Goal: Task Accomplishment & Management: Complete application form

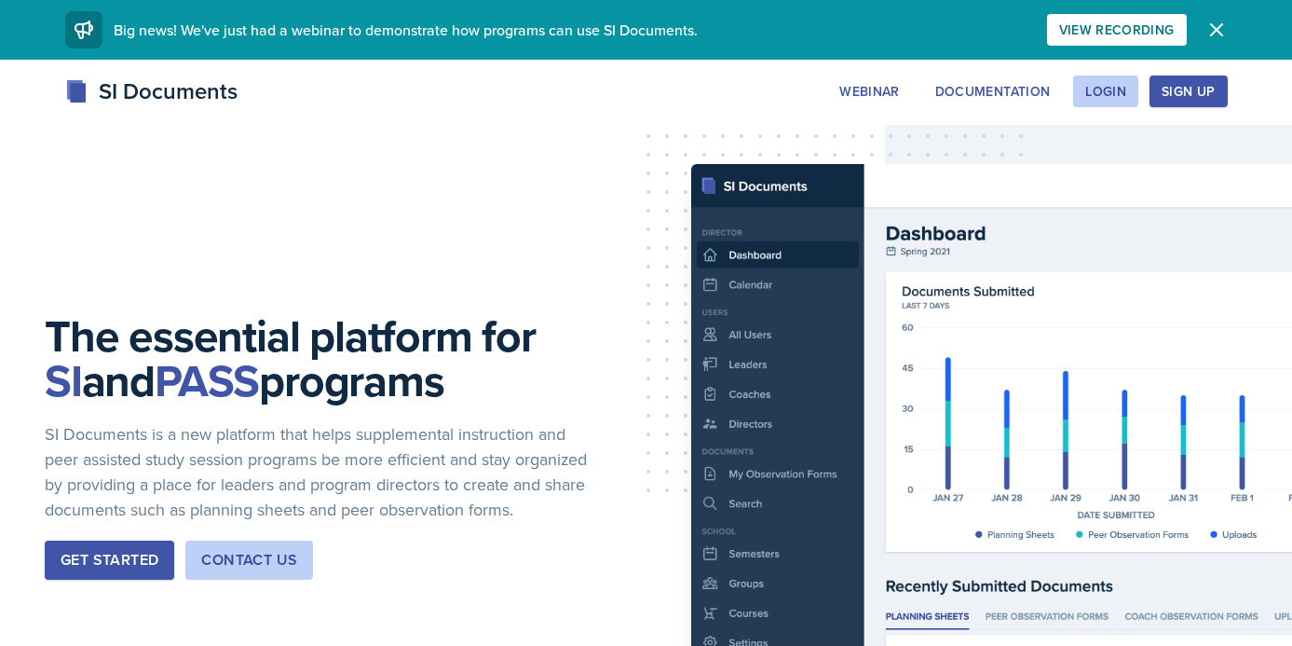
click at [1181, 91] on div "Sign Up" at bounding box center [1188, 91] width 53 height 15
click at [1096, 95] on div "Login" at bounding box center [1105, 91] width 41 height 15
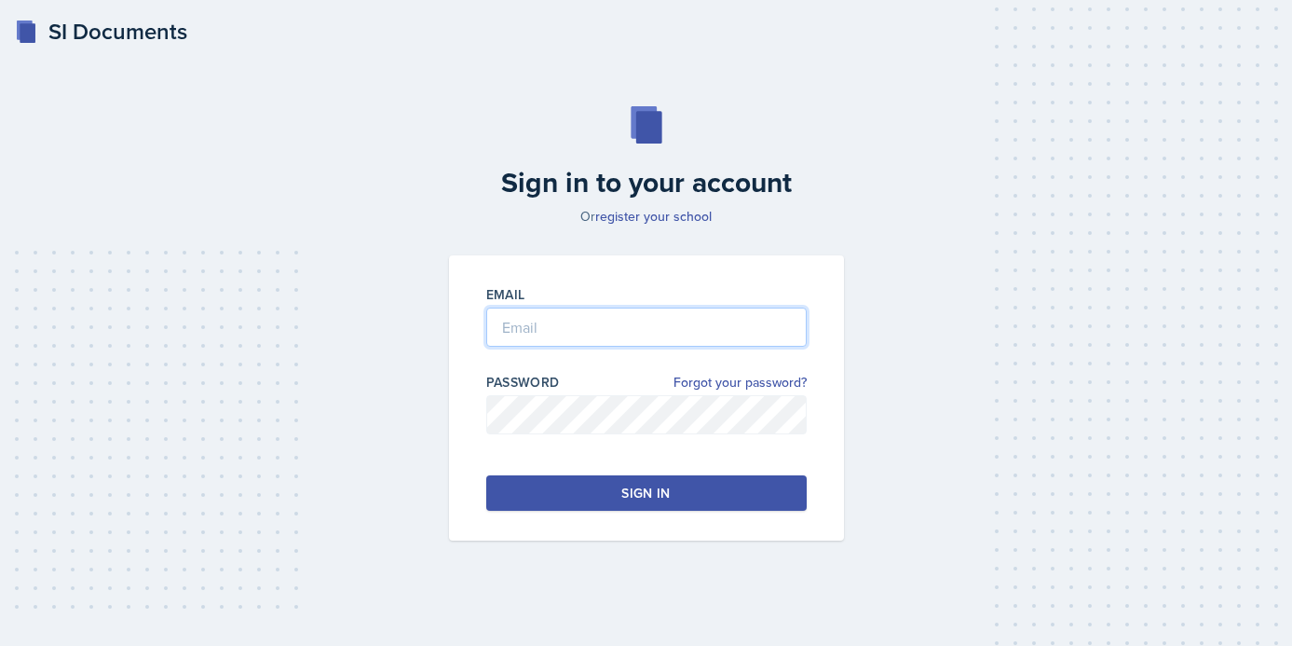
type input "[PERSON_NAME][EMAIL_ADDRESS][PERSON_NAME][DOMAIN_NAME]"
click at [579, 503] on button "Sign in" at bounding box center [646, 492] width 320 height 35
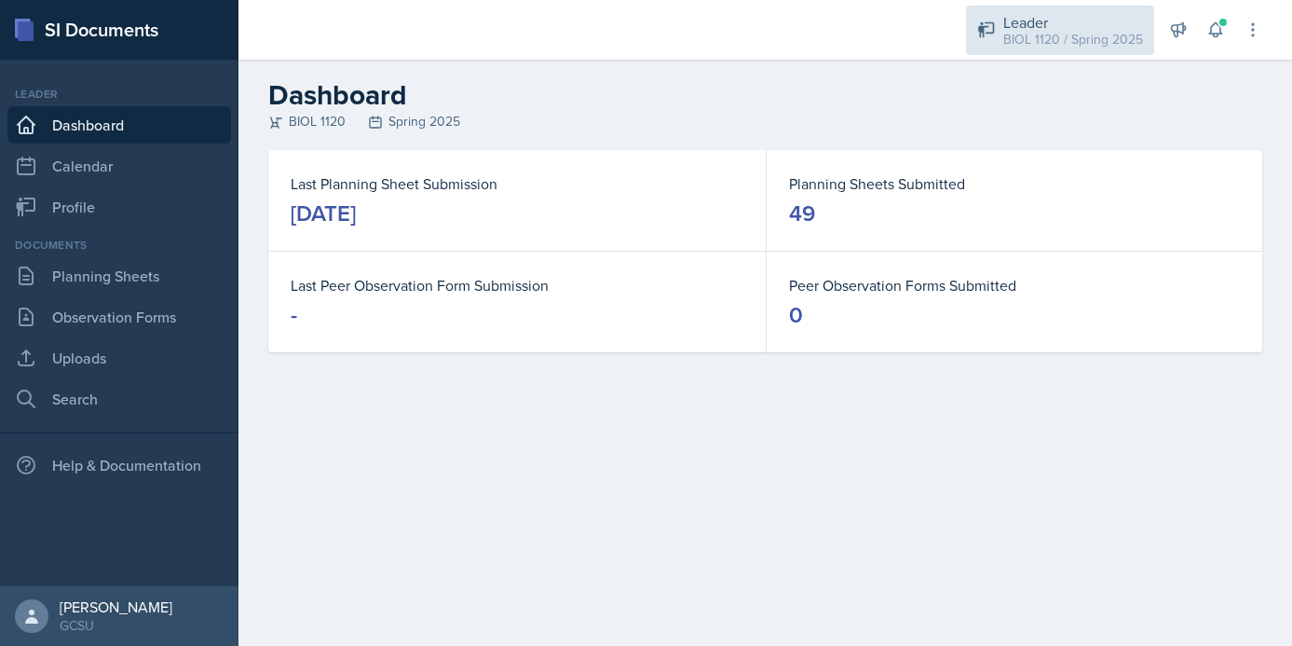
click at [1057, 6] on div "Leader BIOL 1120 / Spring 2025" at bounding box center [1060, 30] width 188 height 49
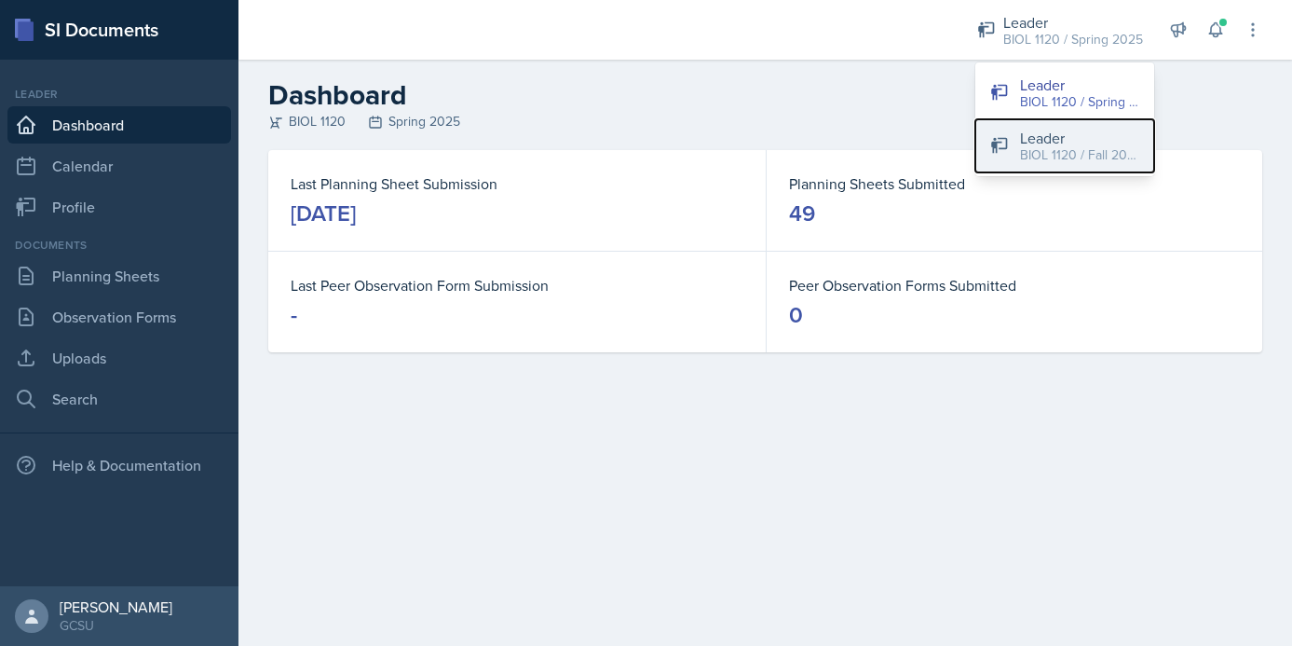
click at [1059, 143] on div "Leader" at bounding box center [1079, 138] width 119 height 22
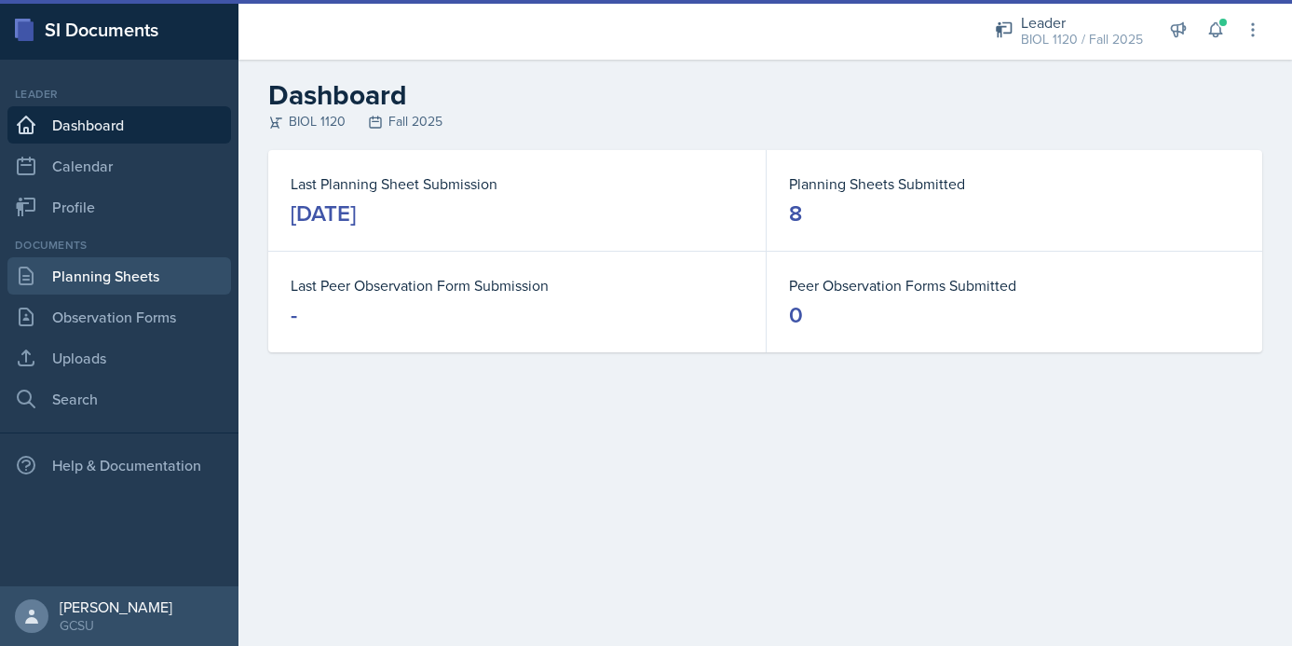
click at [126, 284] on link "Planning Sheets" at bounding box center [119, 275] width 224 height 37
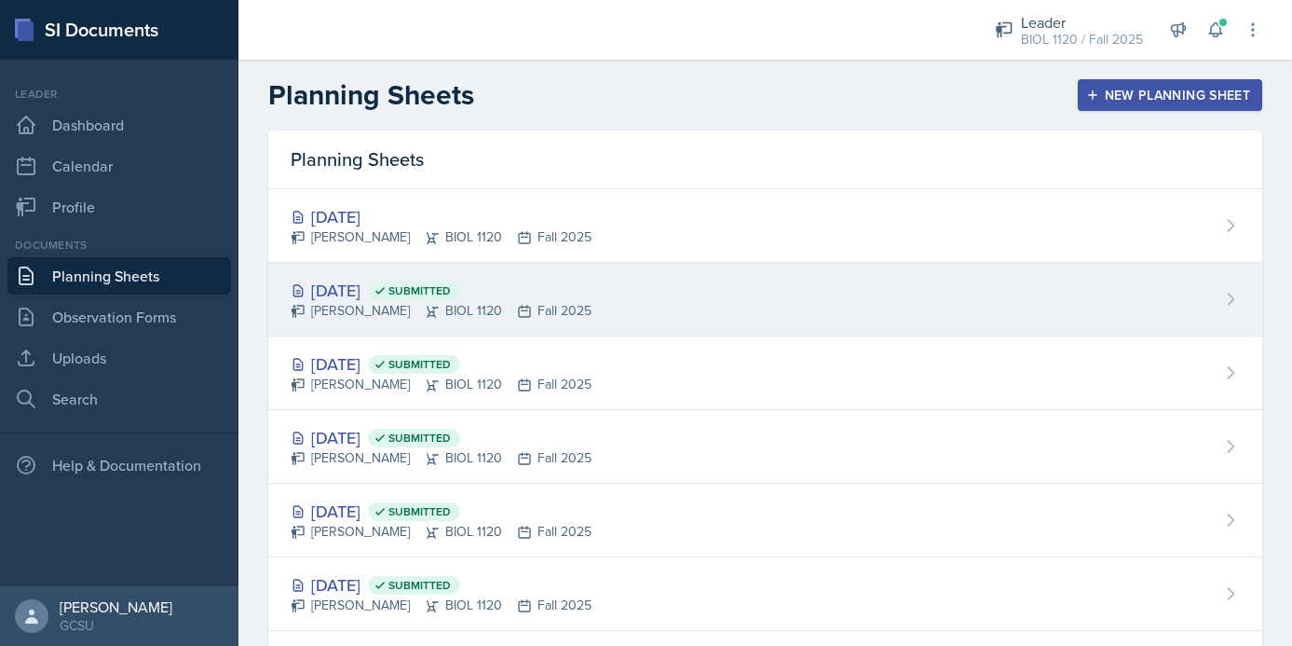
click at [659, 281] on div "[DATE] Submitted [PERSON_NAME] BIOL 1120 Fall 2025" at bounding box center [765, 300] width 994 height 74
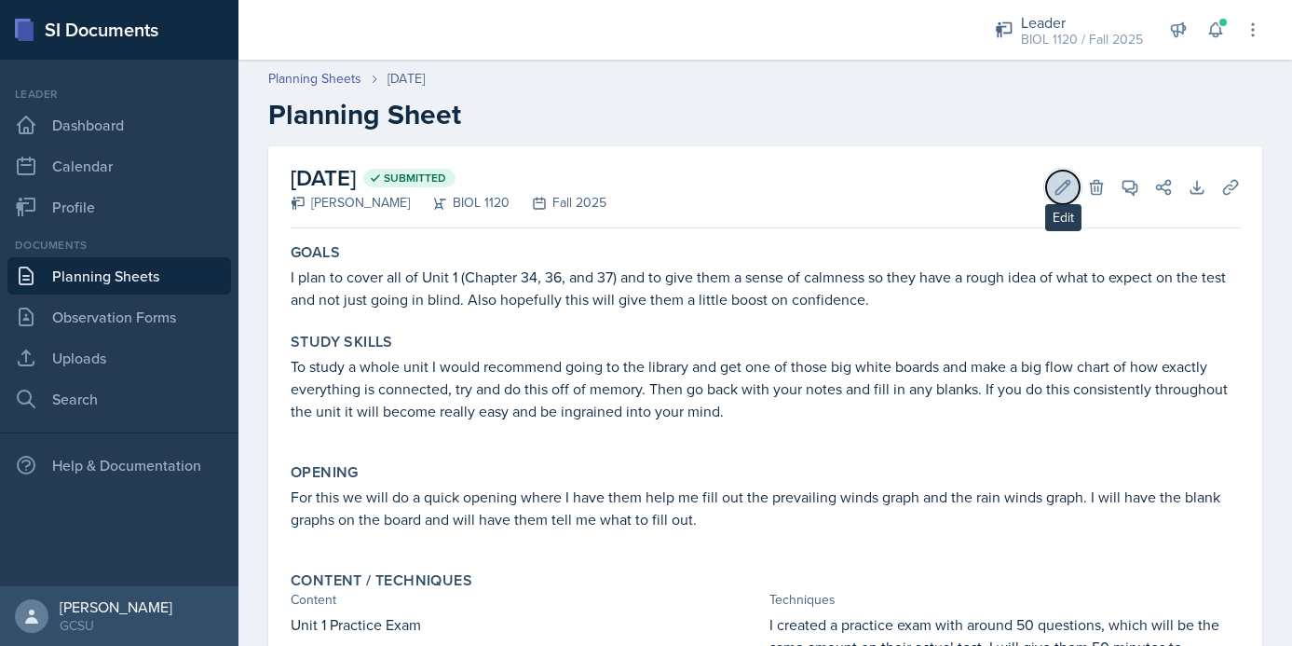
click at [1064, 184] on icon at bounding box center [1063, 187] width 19 height 19
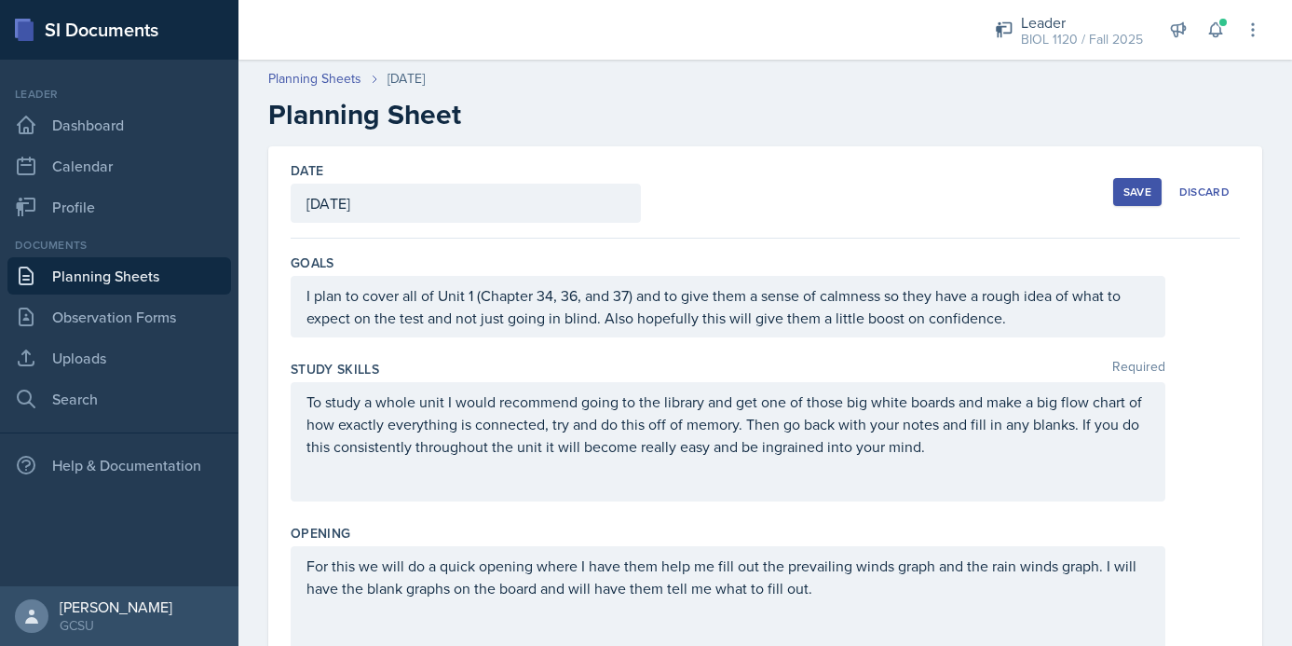
scroll to position [822, 0]
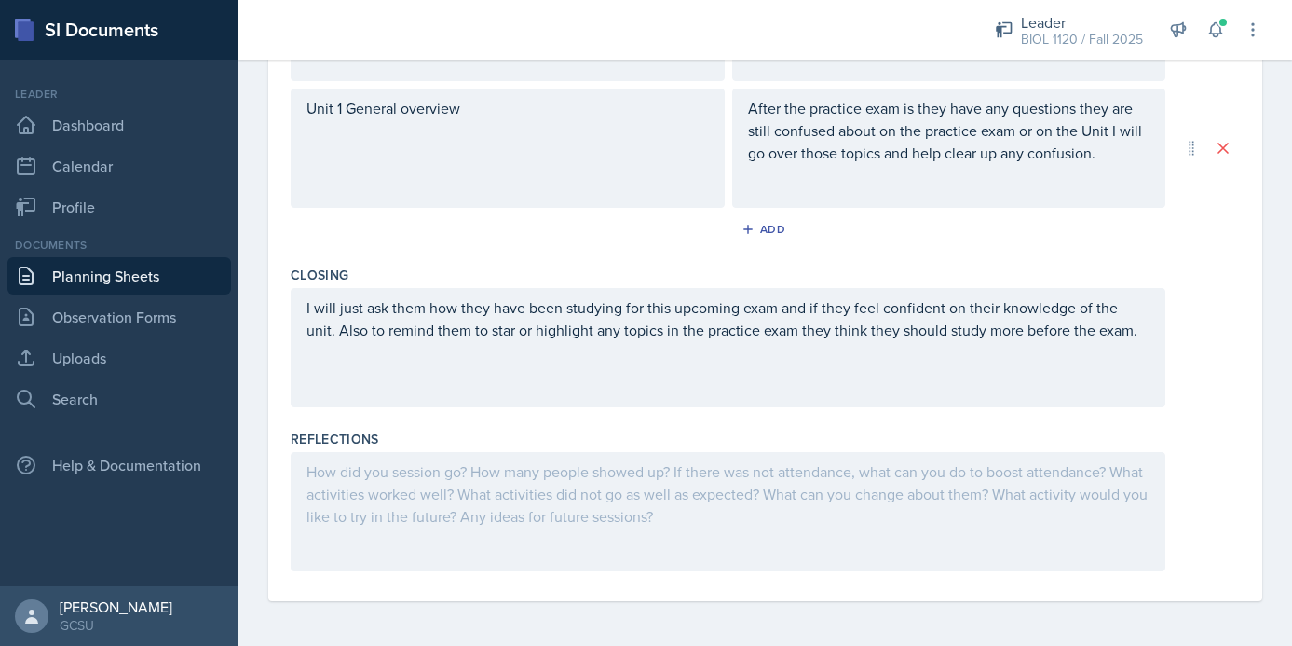
click at [746, 498] on div at bounding box center [728, 511] width 875 height 119
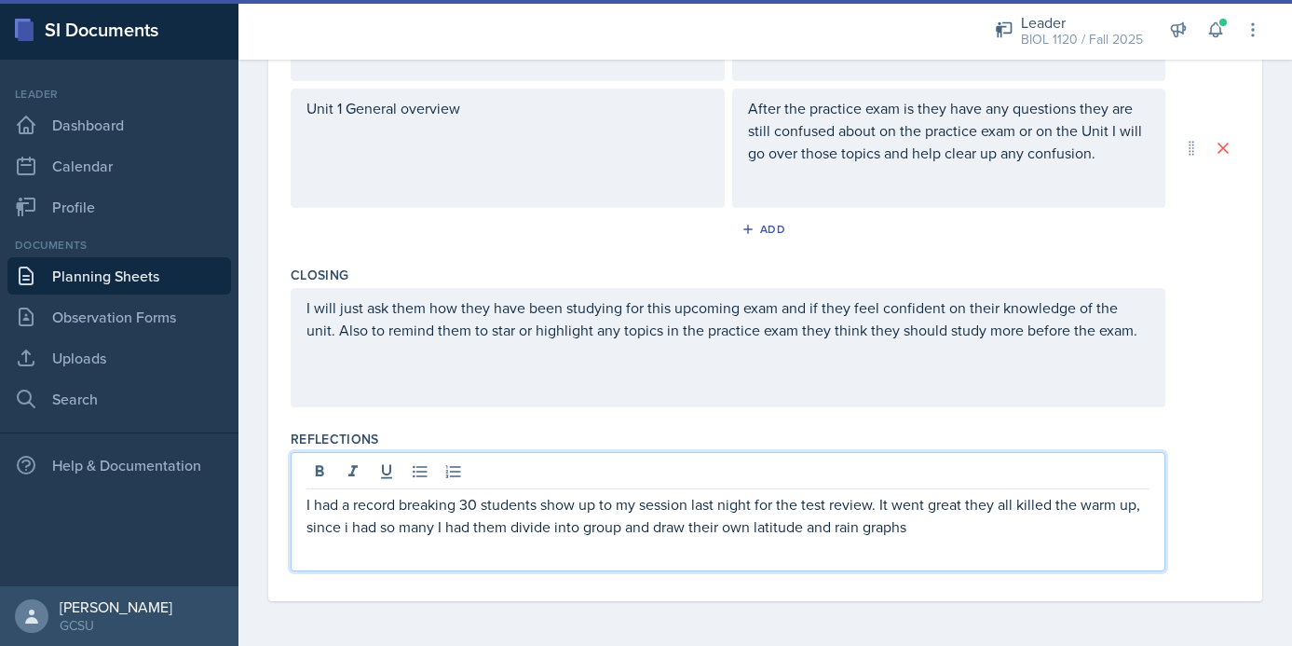
click at [621, 528] on p "I had a record breaking 30 students show up to my session last night for the te…" at bounding box center [728, 515] width 843 height 45
click at [940, 529] on p "I had a record breaking 30 students show up to my session last night for the te…" at bounding box center [728, 515] width 843 height 45
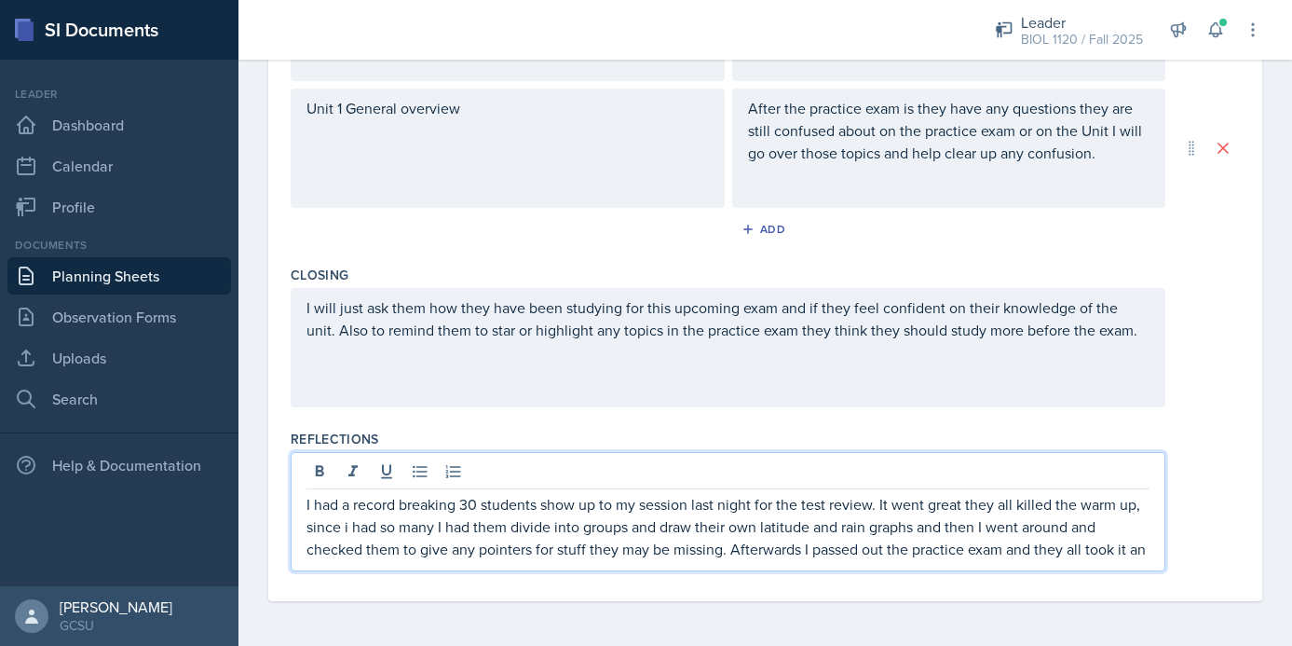
scroll to position [841, 0]
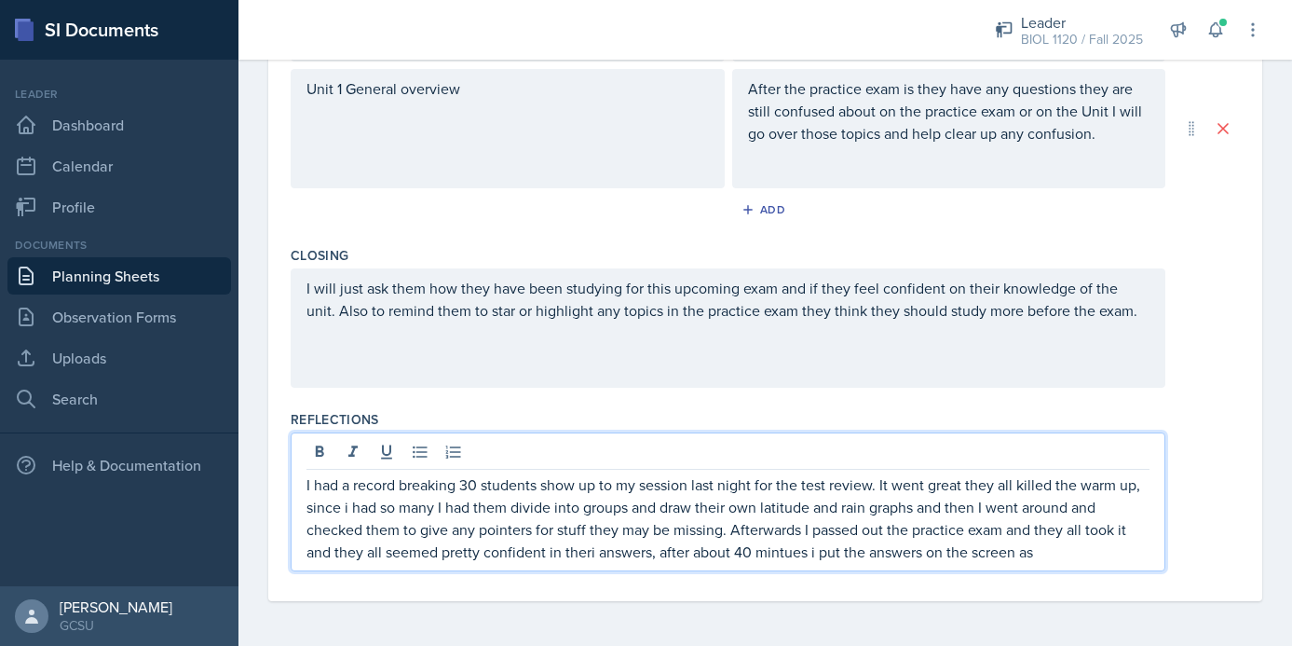
click at [783, 554] on p "I had a record breaking 30 students show up to my session last night for the te…" at bounding box center [728, 517] width 843 height 89
click at [812, 553] on p "I had a record breaking 30 students show up to my session last night for the te…" at bounding box center [728, 517] width 843 height 89
click at [1087, 562] on p "I had a record breaking 30 students show up to my session last night for the te…" at bounding box center [728, 517] width 843 height 89
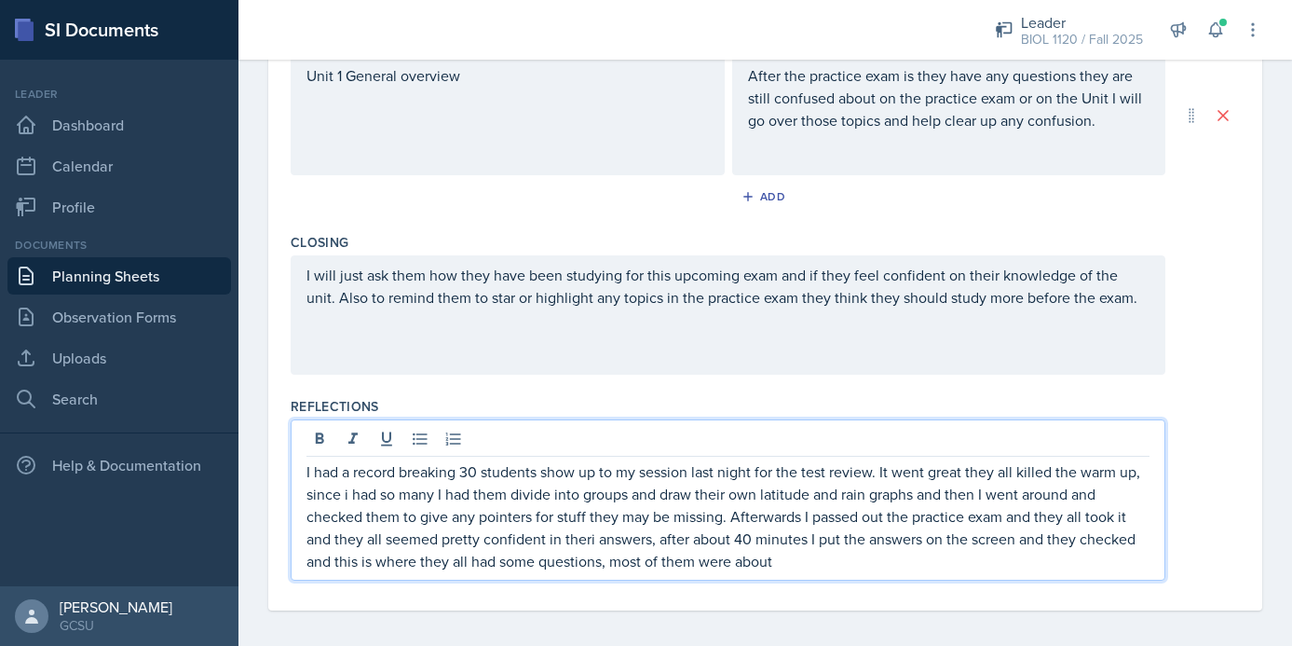
click at [589, 541] on p "I had a record breaking 30 students show up to my session last night for the te…" at bounding box center [728, 516] width 843 height 112
click at [807, 559] on p "I had a record breaking 30 students show up to my session last night for the te…" at bounding box center [728, 516] width 843 height 112
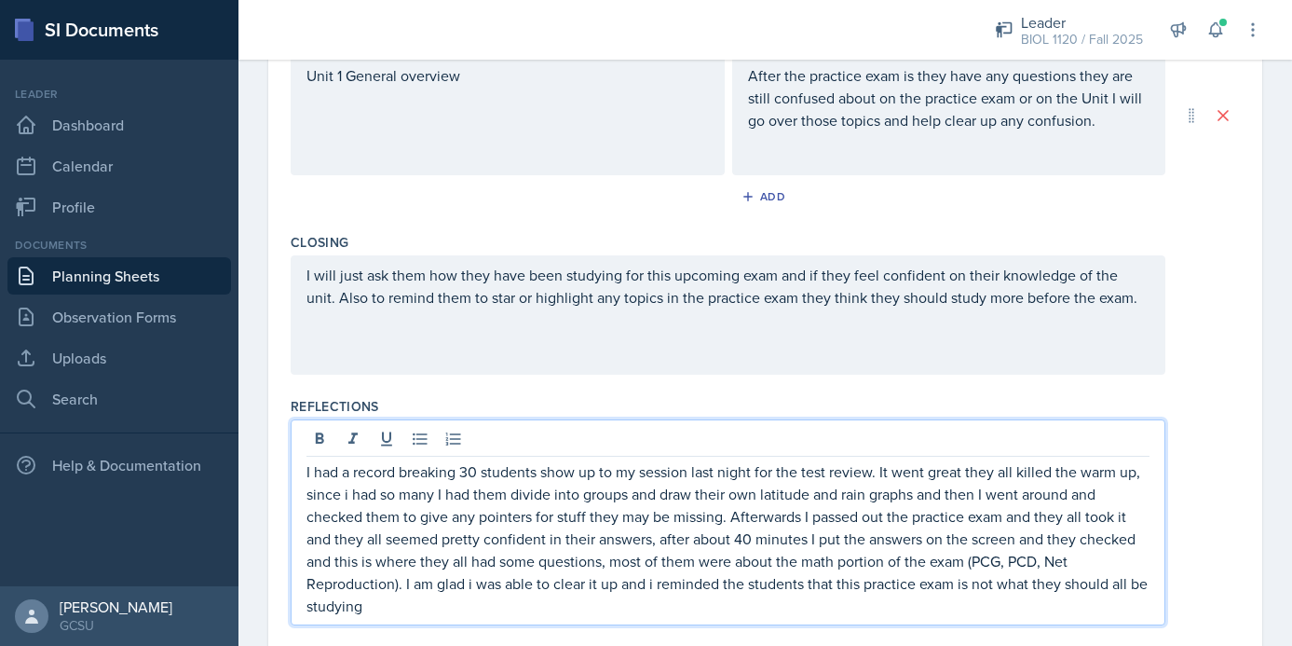
click at [1043, 585] on p "I had a record breaking 30 students show up to my session last night for the te…" at bounding box center [728, 538] width 843 height 157
drag, startPoint x: 447, startPoint y: 610, endPoint x: 363, endPoint y: 607, distance: 83.9
click at [363, 607] on p "I had a record breaking 30 students show up to my session last night for the te…" at bounding box center [728, 538] width 843 height 157
click at [435, 606] on p "I had a record breaking 30 students show up to my session last night for the te…" at bounding box center [728, 538] width 843 height 157
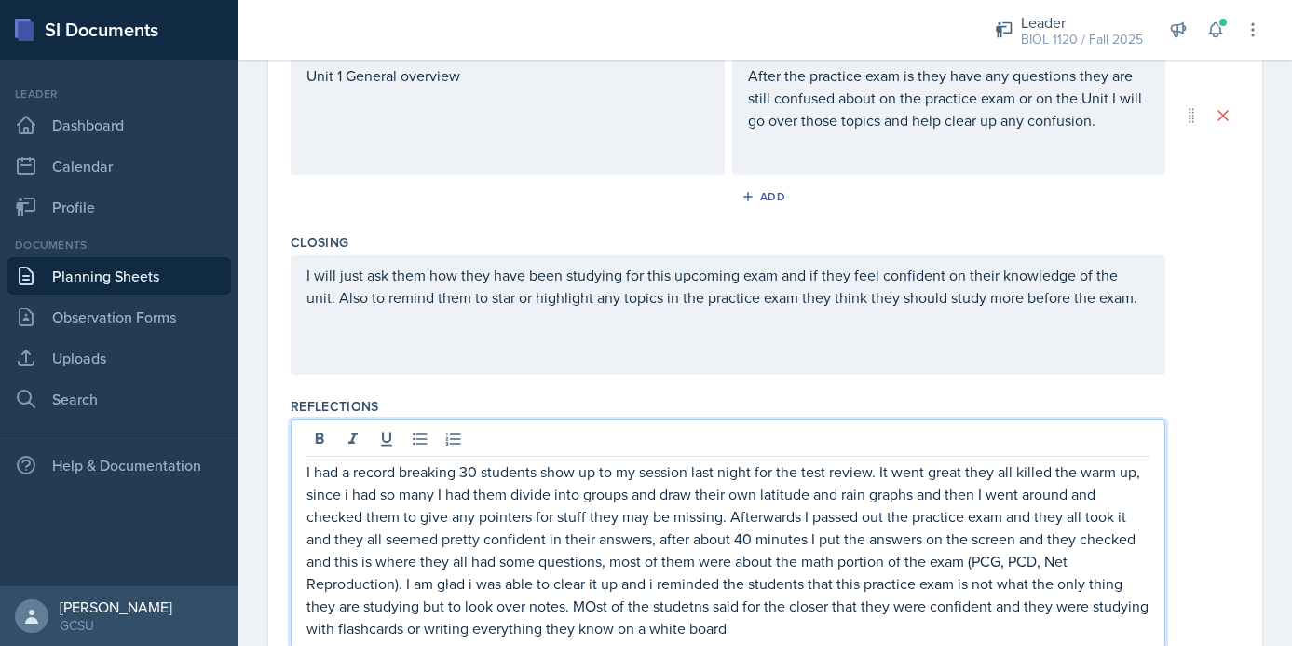
scroll to position [931, 0]
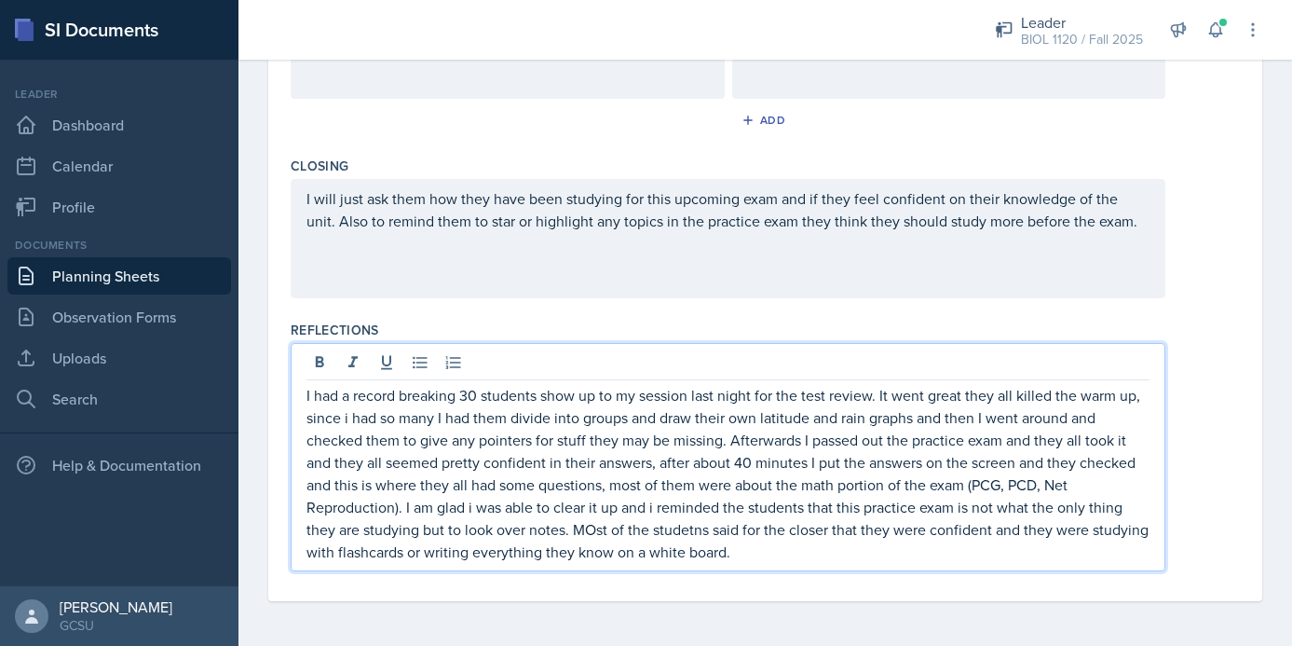
click at [592, 528] on p "I had a record breaking 30 students show up to my session last night for the te…" at bounding box center [728, 473] width 843 height 179
click at [686, 528] on p "I had a record breaking 30 students show up to my session last night for the te…" at bounding box center [728, 473] width 843 height 179
click at [749, 553] on p "I had a record breaking 30 students show up to my session last night for the te…" at bounding box center [728, 473] width 843 height 179
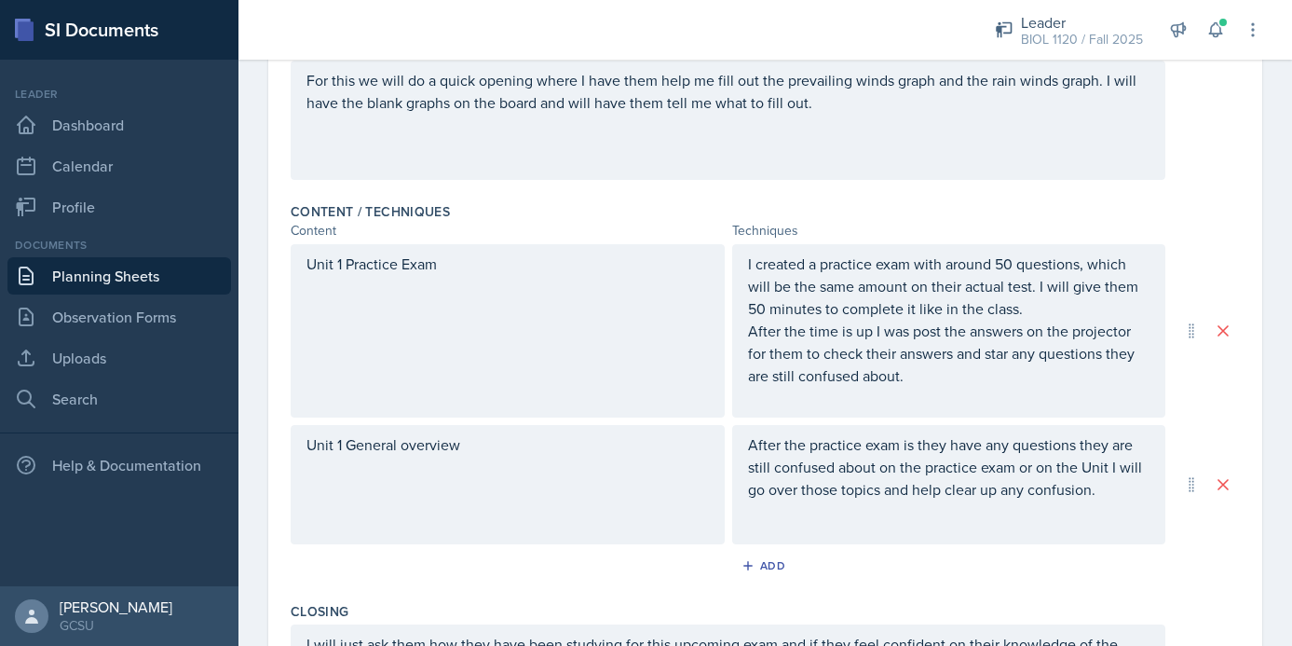
scroll to position [0, 0]
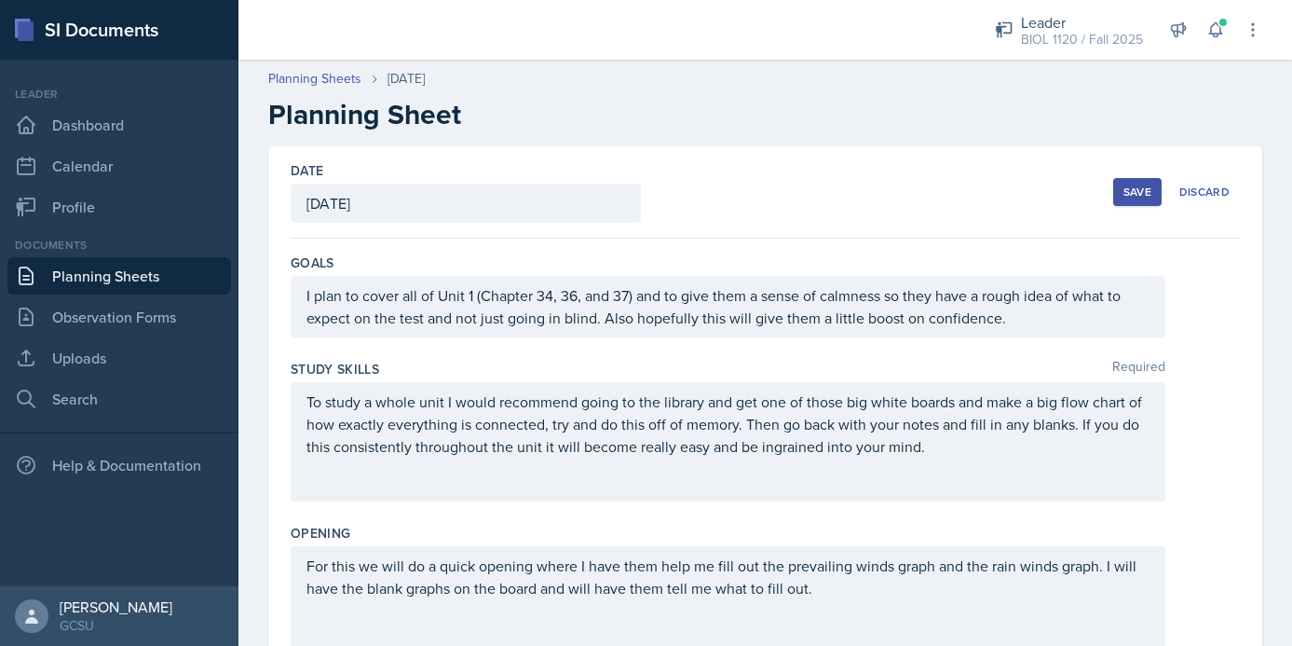
click at [1125, 195] on div "Save" at bounding box center [1138, 191] width 28 height 15
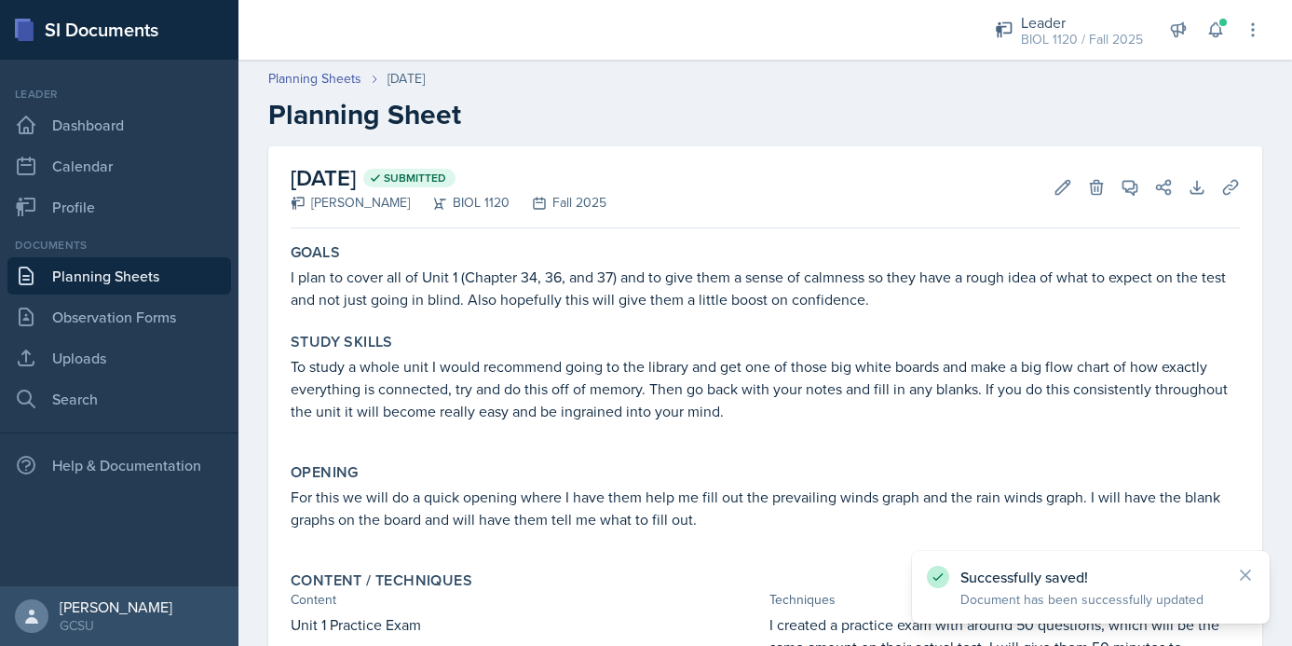
click at [117, 269] on link "Planning Sheets" at bounding box center [119, 275] width 224 height 37
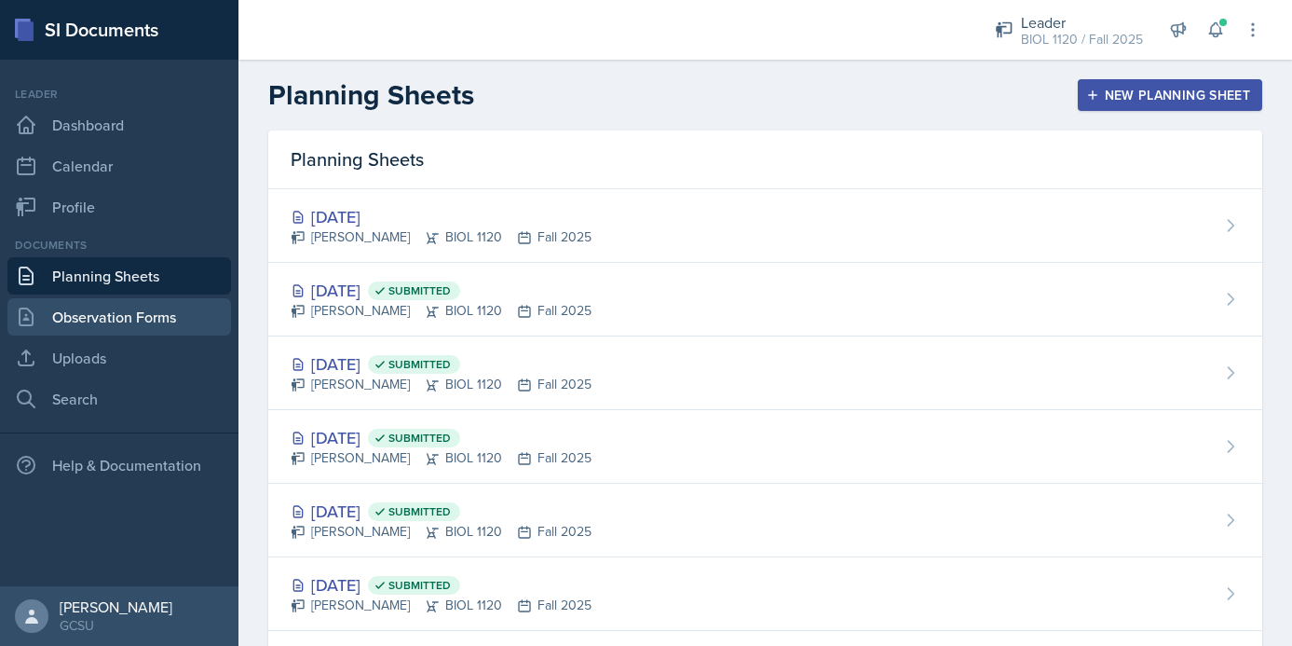
click at [111, 328] on link "Observation Forms" at bounding box center [119, 316] width 224 height 37
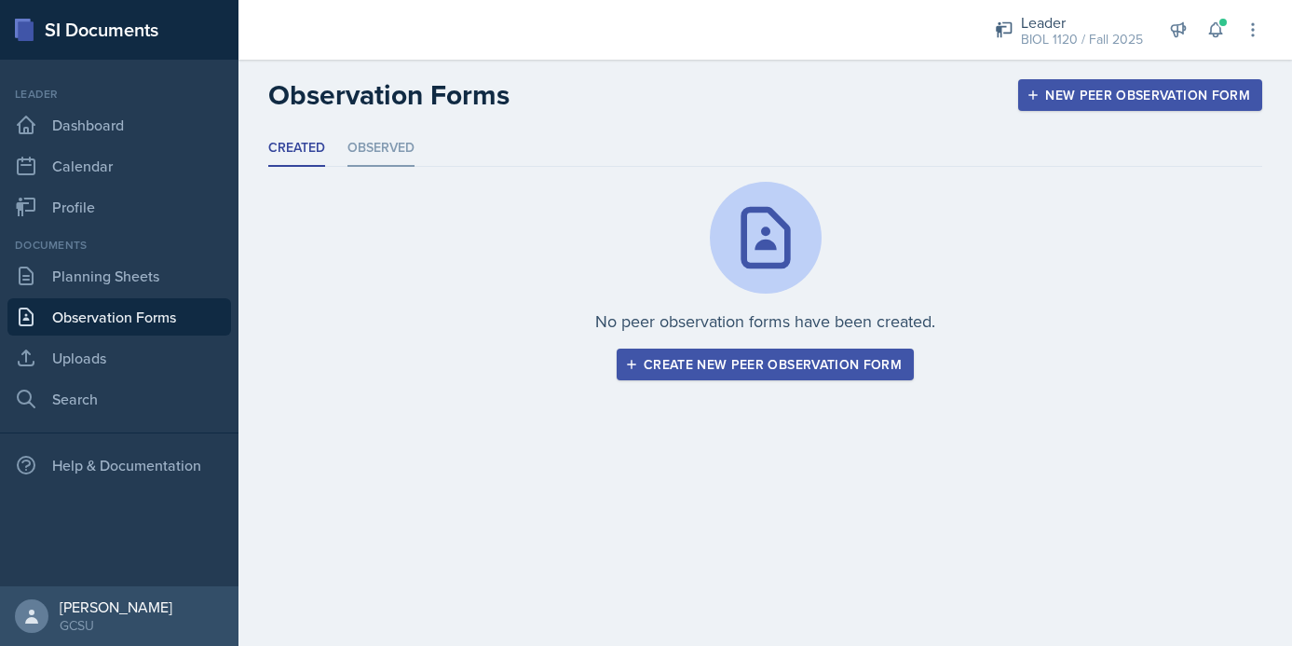
click at [390, 148] on li "Observed" at bounding box center [381, 148] width 67 height 36
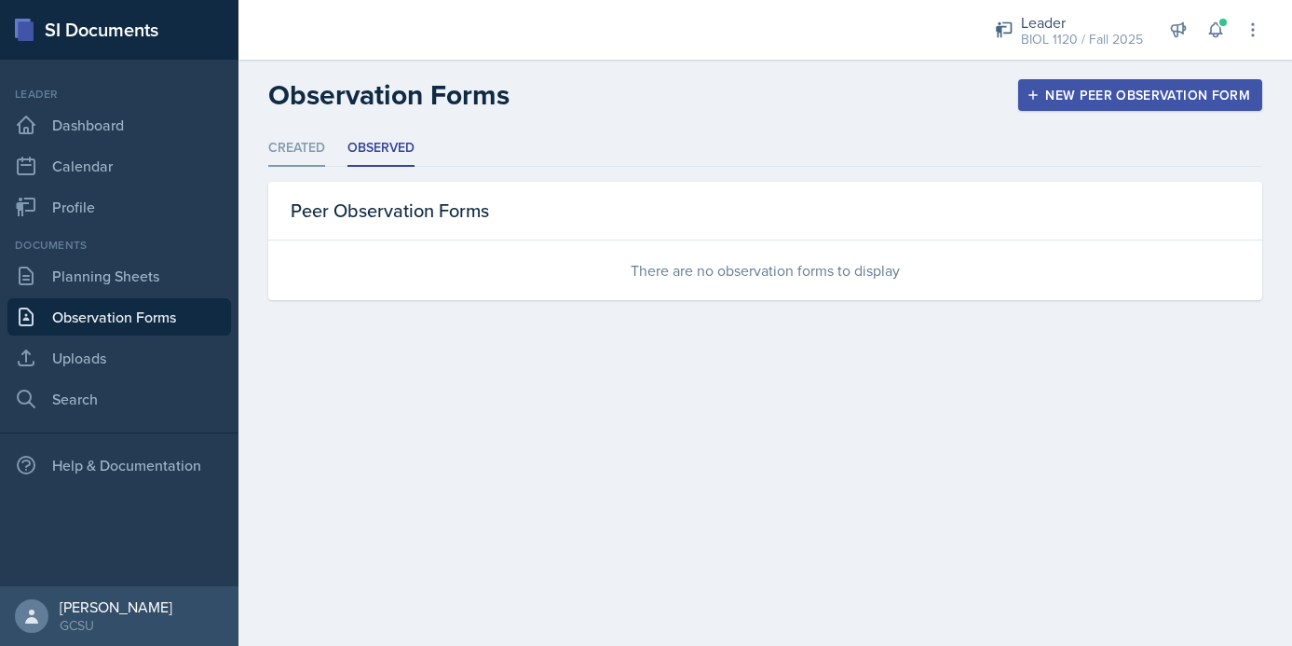
click at [302, 157] on li "Created" at bounding box center [296, 148] width 57 height 36
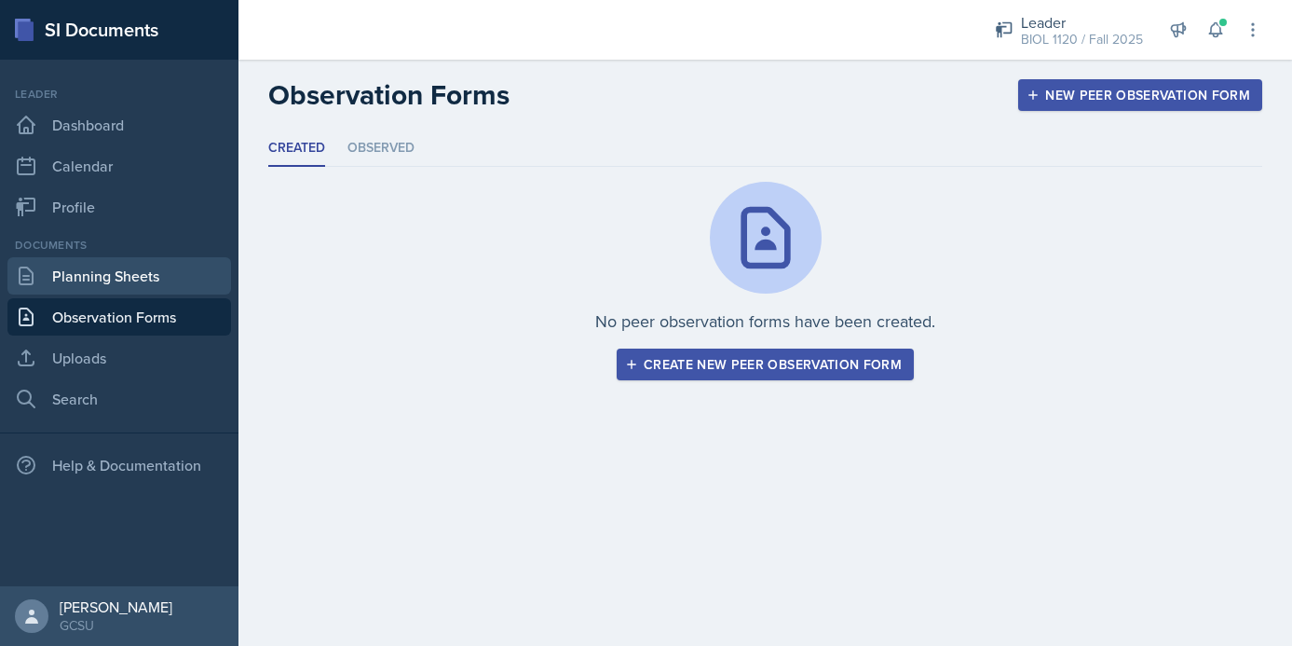
click at [89, 276] on link "Planning Sheets" at bounding box center [119, 275] width 224 height 37
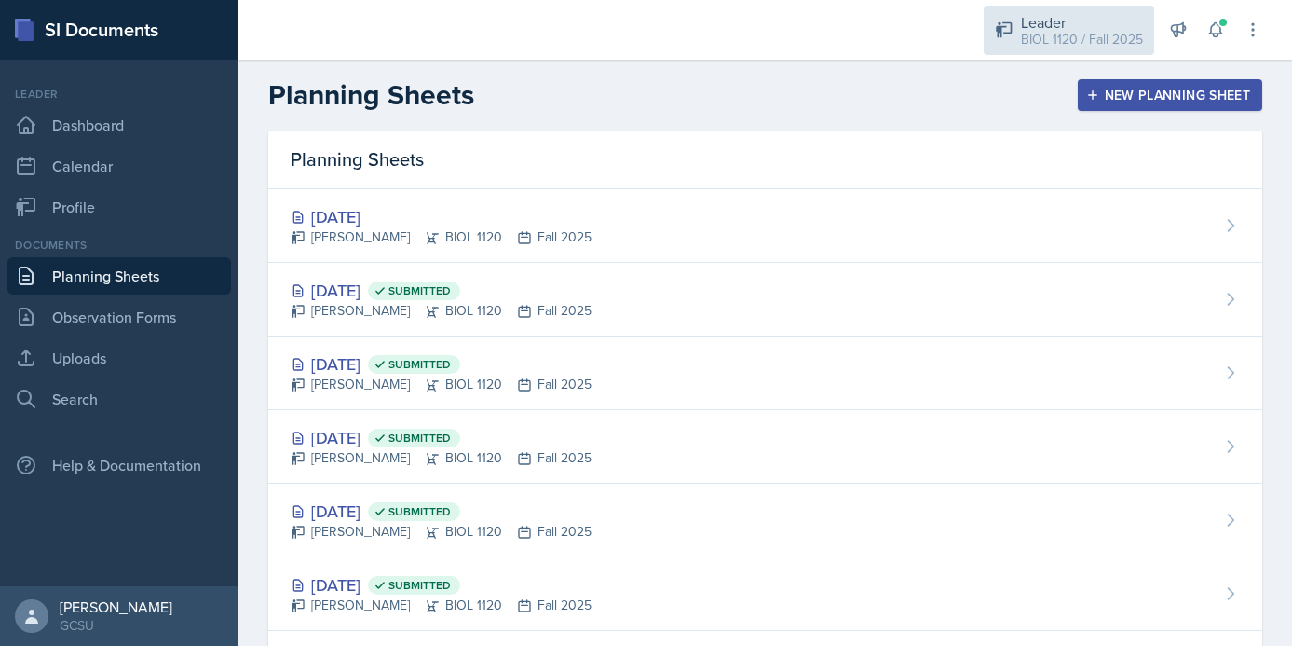
click at [1087, 27] on div "Leader" at bounding box center [1082, 22] width 122 height 22
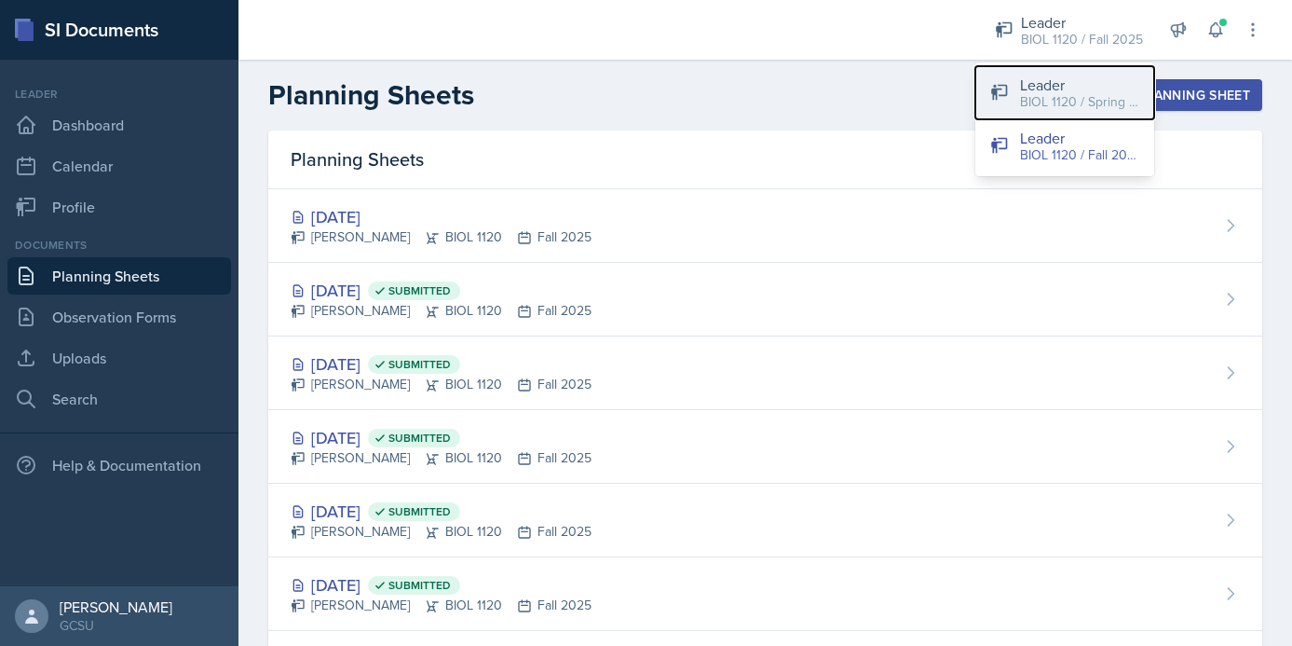
click at [1075, 112] on button "Leader BIOL 1120 / Spring 2025" at bounding box center [1064, 92] width 179 height 53
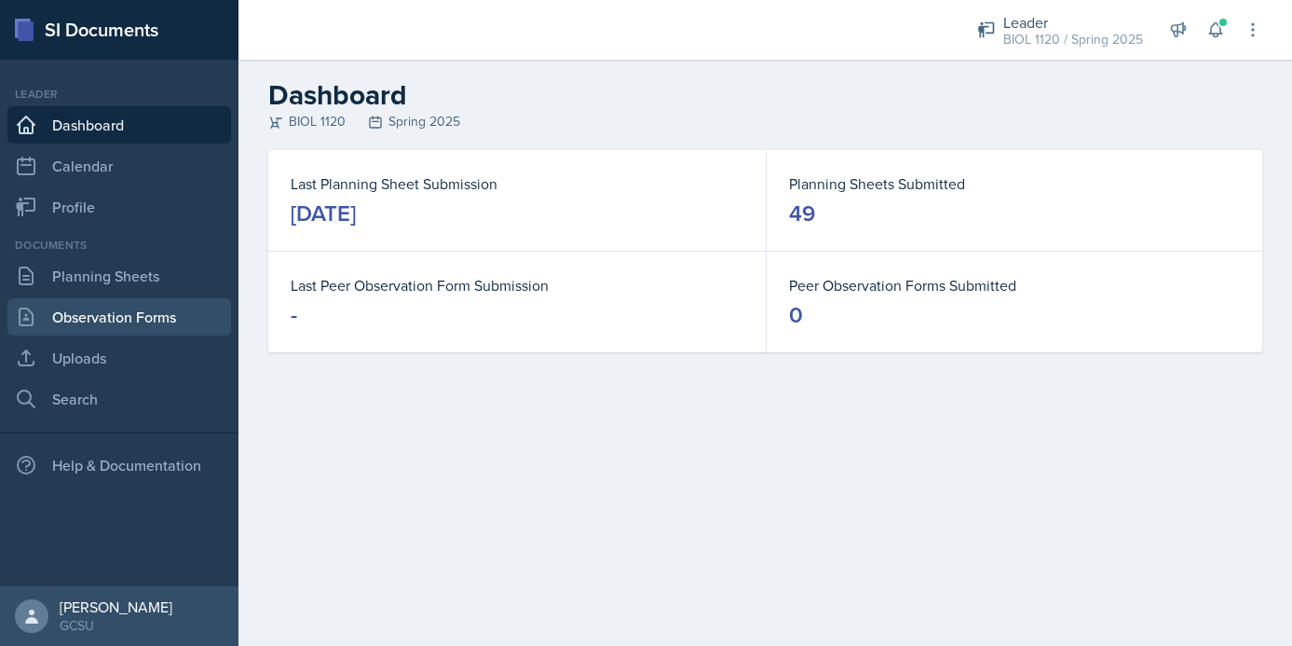
click at [154, 316] on link "Observation Forms" at bounding box center [119, 316] width 224 height 37
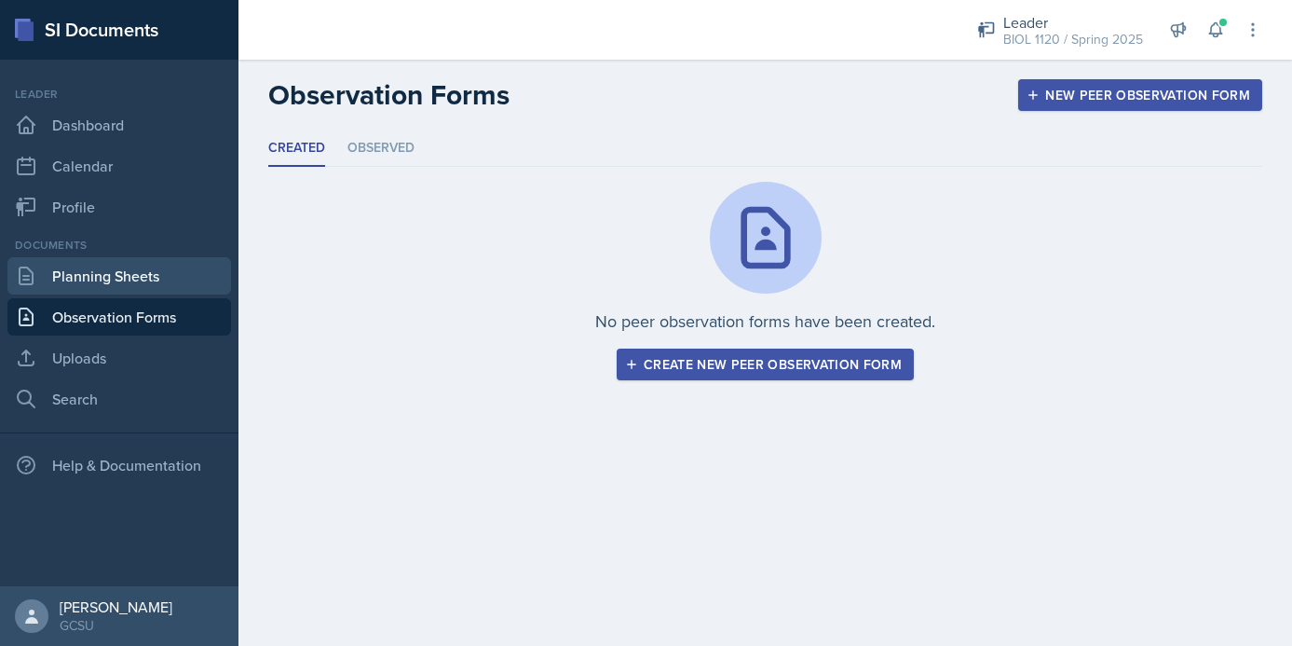
click at [155, 290] on link "Planning Sheets" at bounding box center [119, 275] width 224 height 37
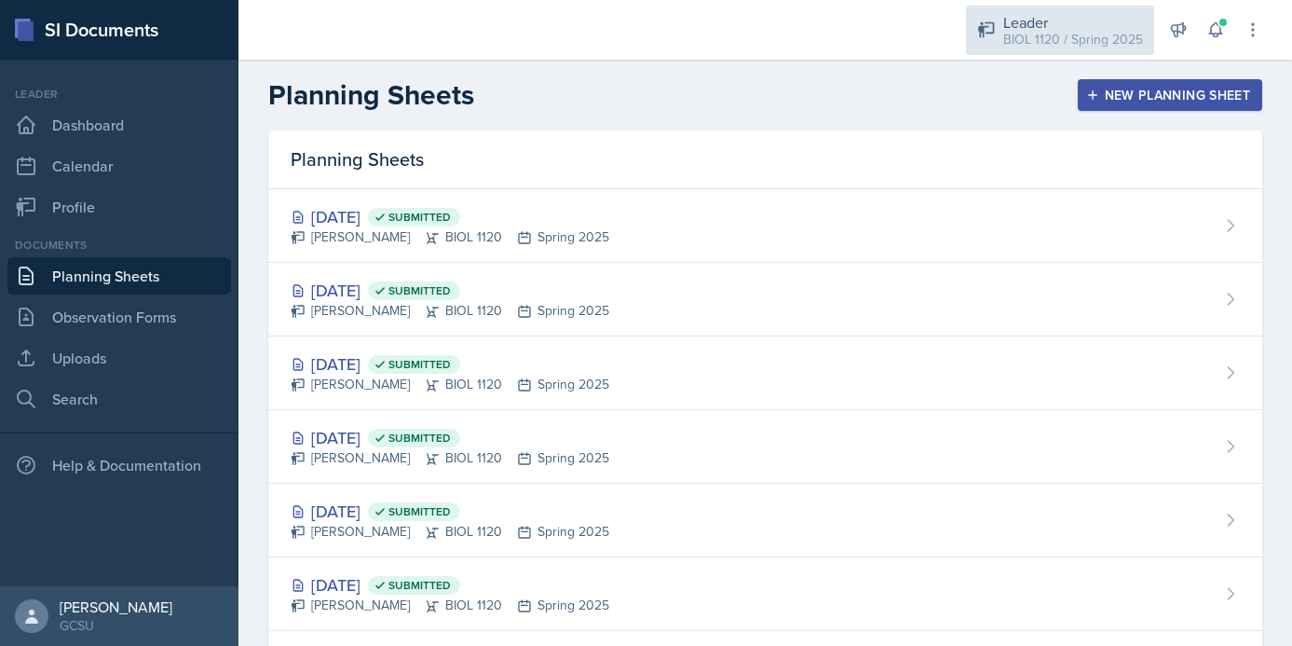
click at [1091, 27] on div "Leader" at bounding box center [1073, 22] width 140 height 22
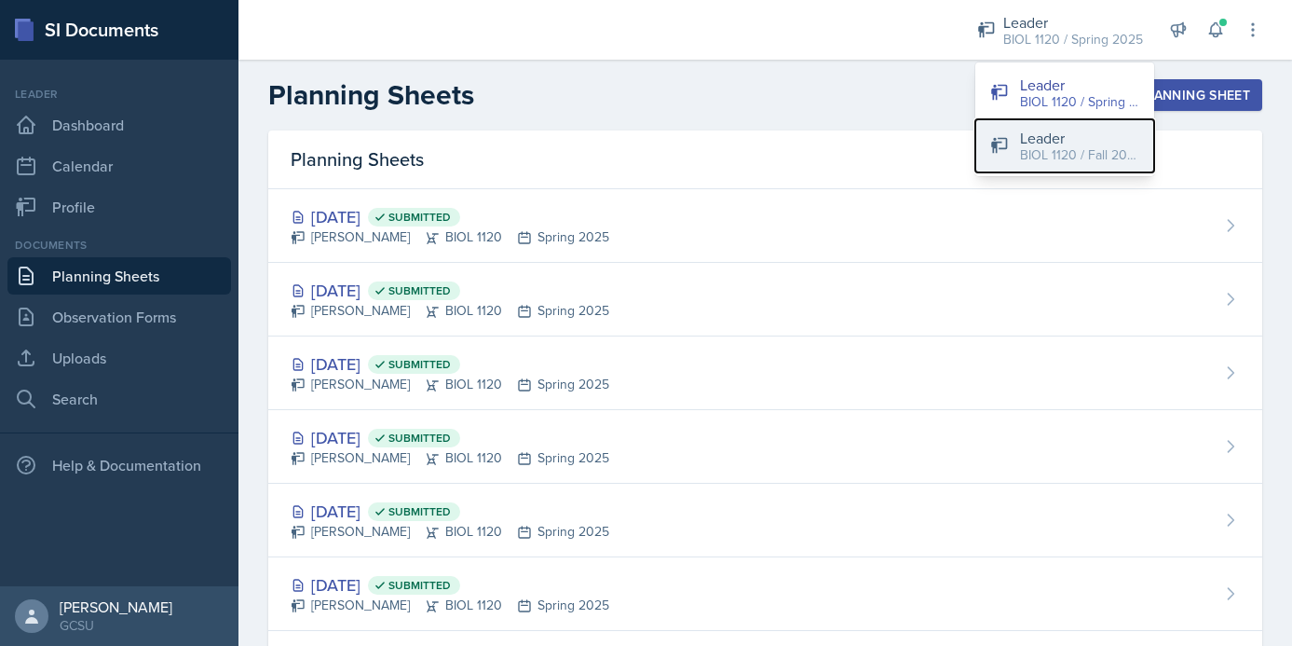
click at [1034, 134] on div "Leader" at bounding box center [1079, 138] width 119 height 22
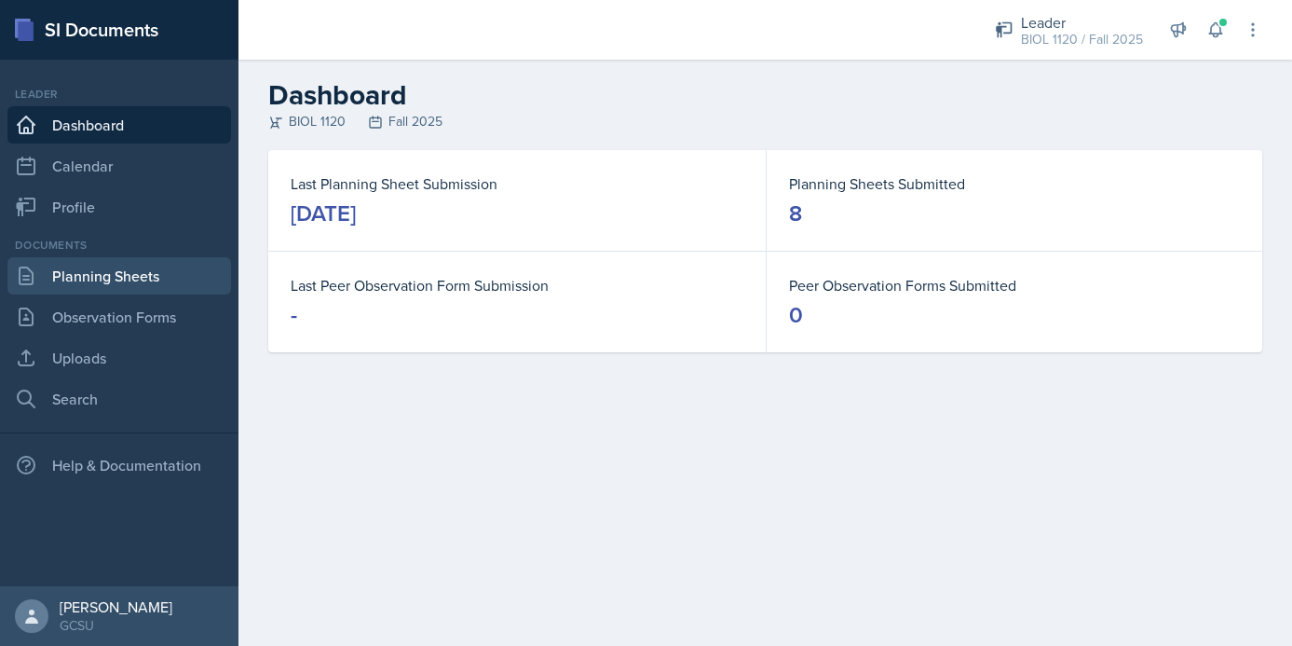
click at [161, 275] on link "Planning Sheets" at bounding box center [119, 275] width 224 height 37
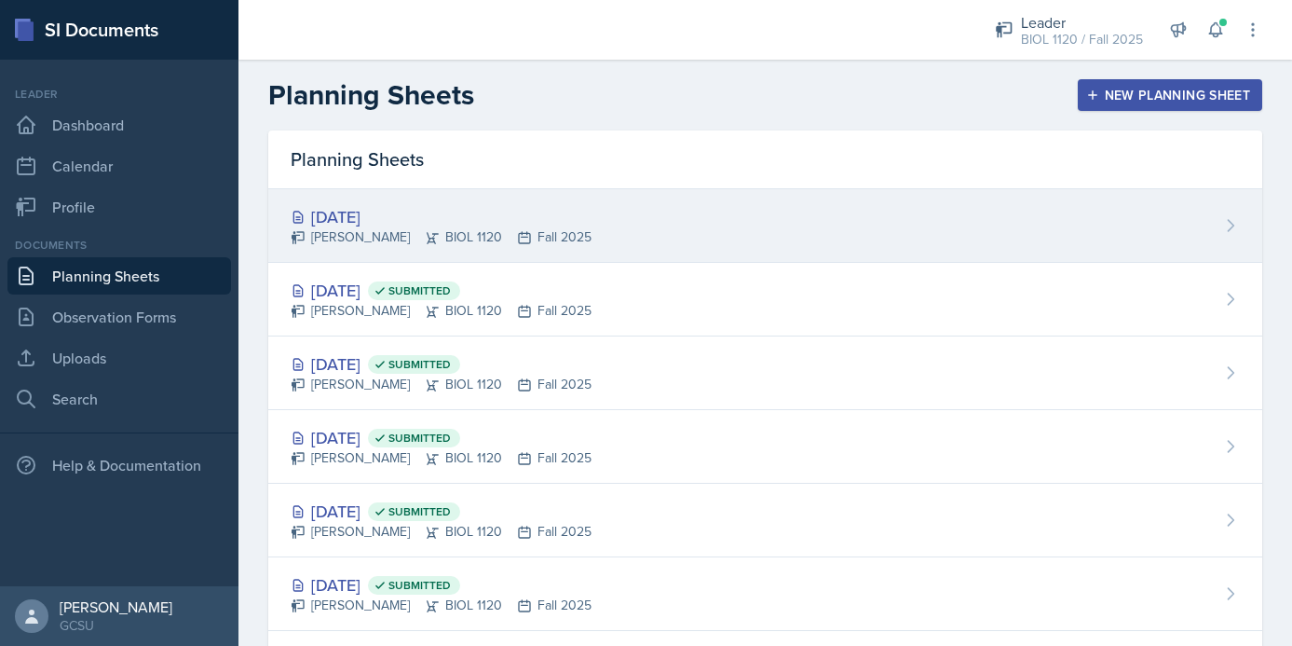
click at [713, 231] on div "[DATE] [PERSON_NAME] BIOL 1120 Fall 2025" at bounding box center [765, 226] width 994 height 74
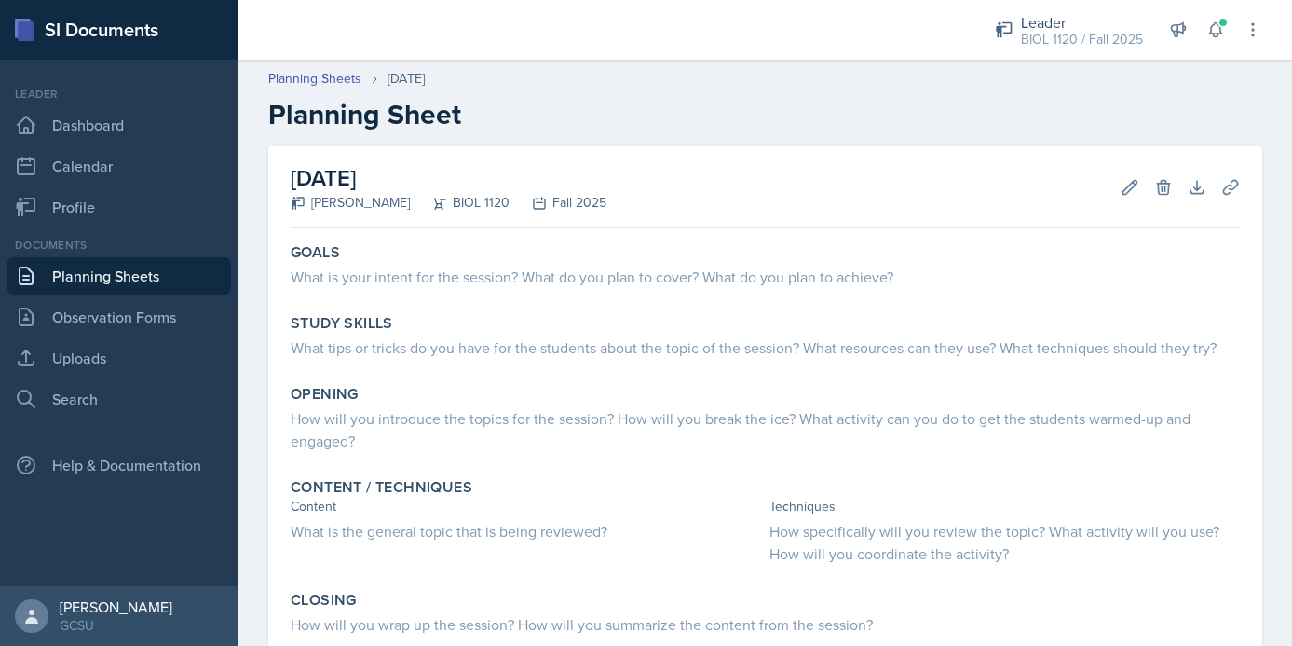
scroll to position [238, 0]
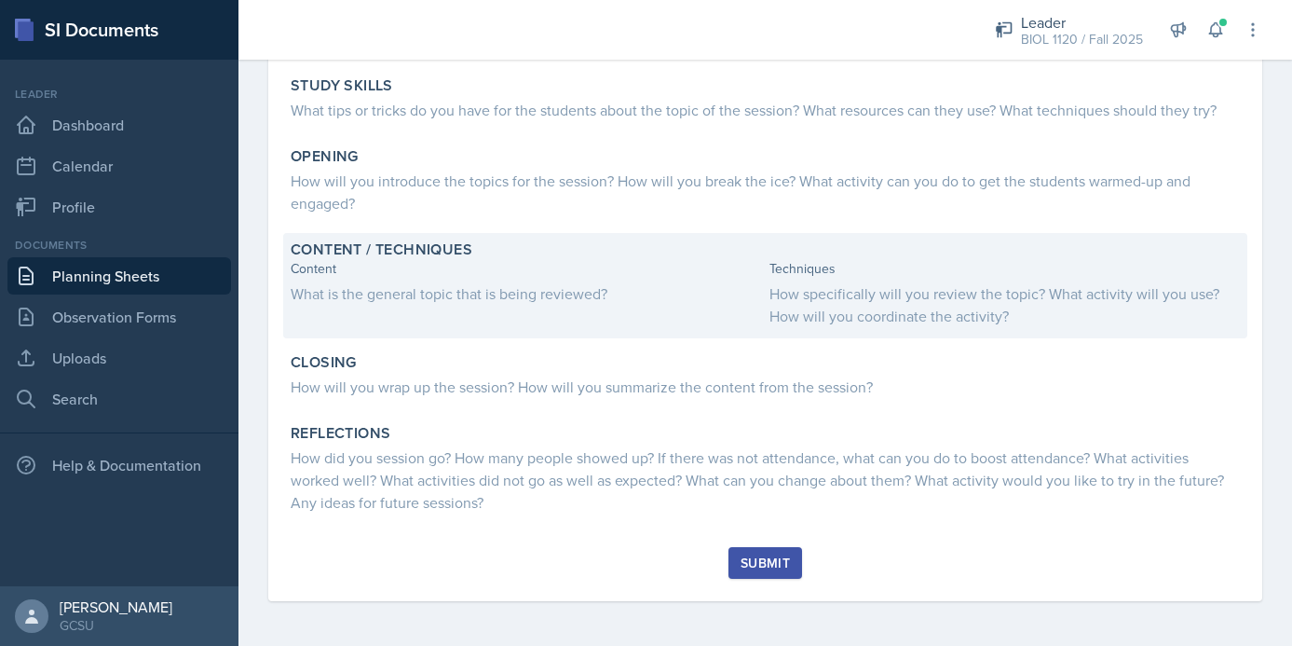
click at [533, 311] on div "Content What is the general topic that is being reviewed?" at bounding box center [526, 293] width 471 height 68
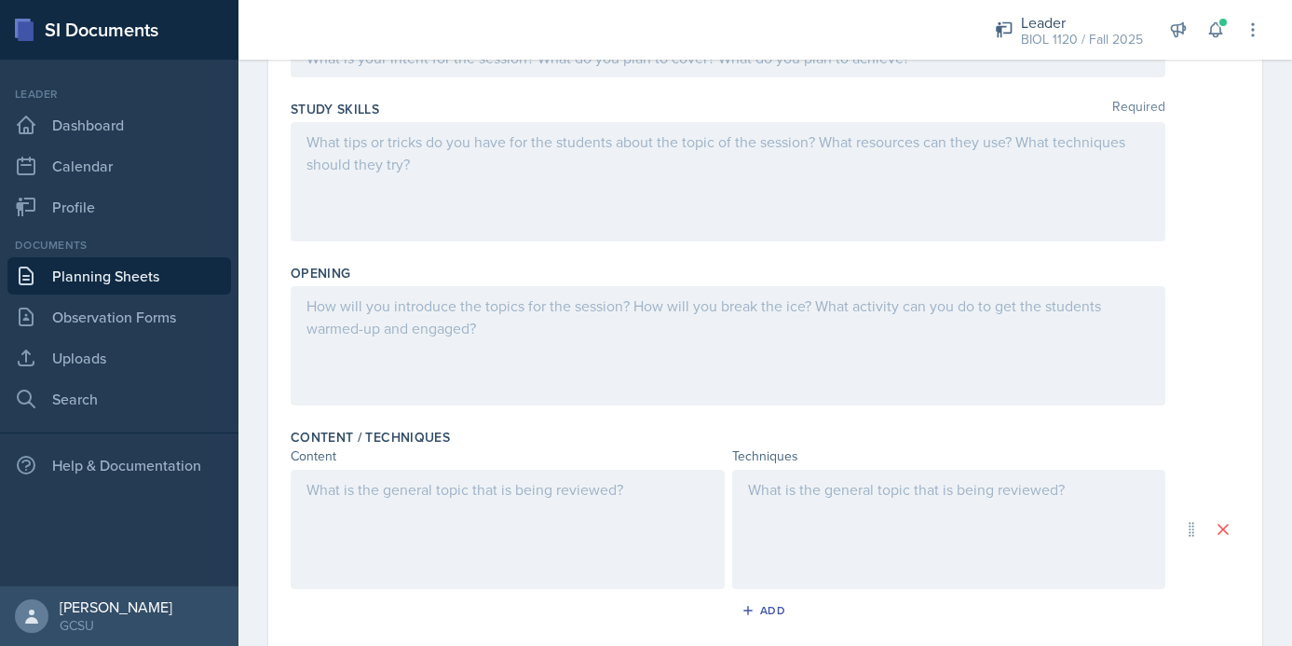
click at [453, 521] on div at bounding box center [508, 529] width 434 height 119
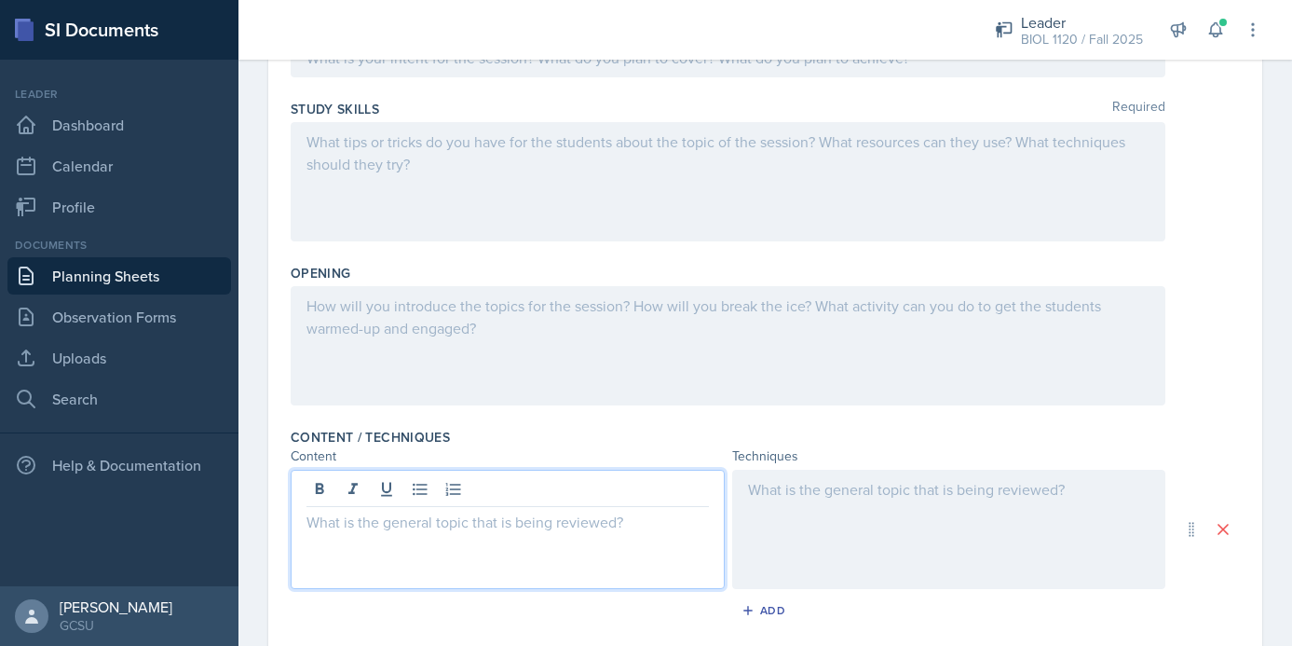
scroll to position [270, 0]
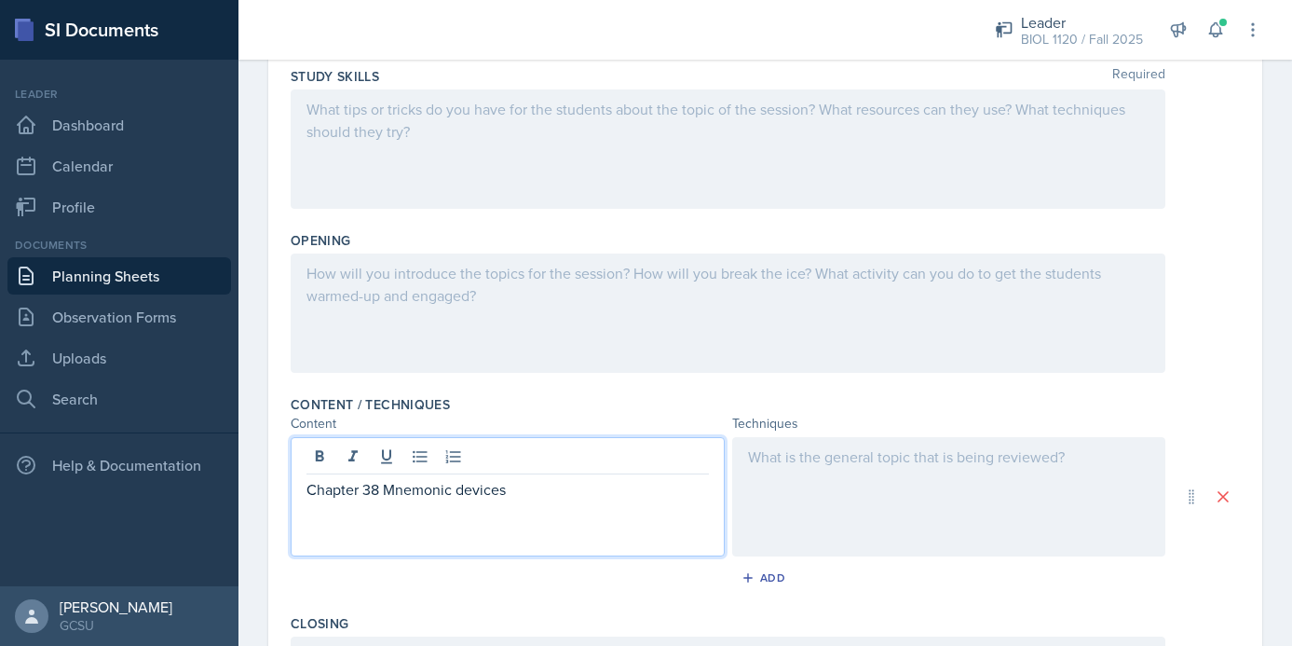
click at [928, 461] on div at bounding box center [949, 496] width 434 height 119
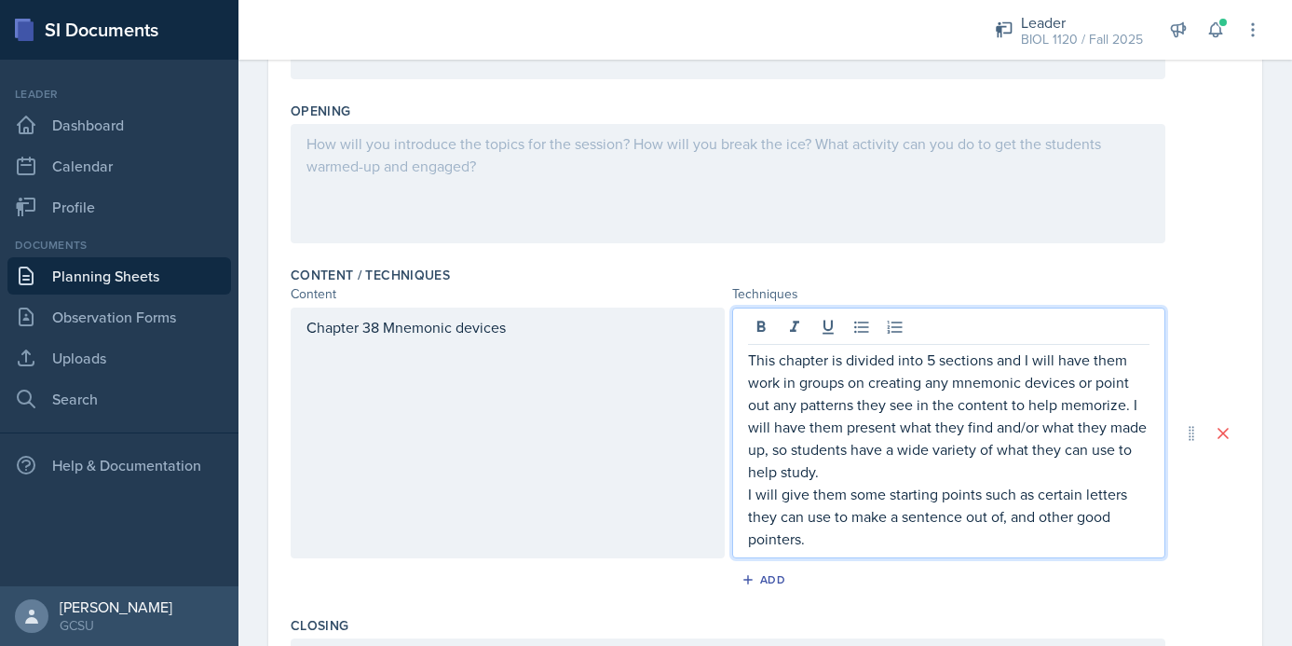
scroll to position [407, 0]
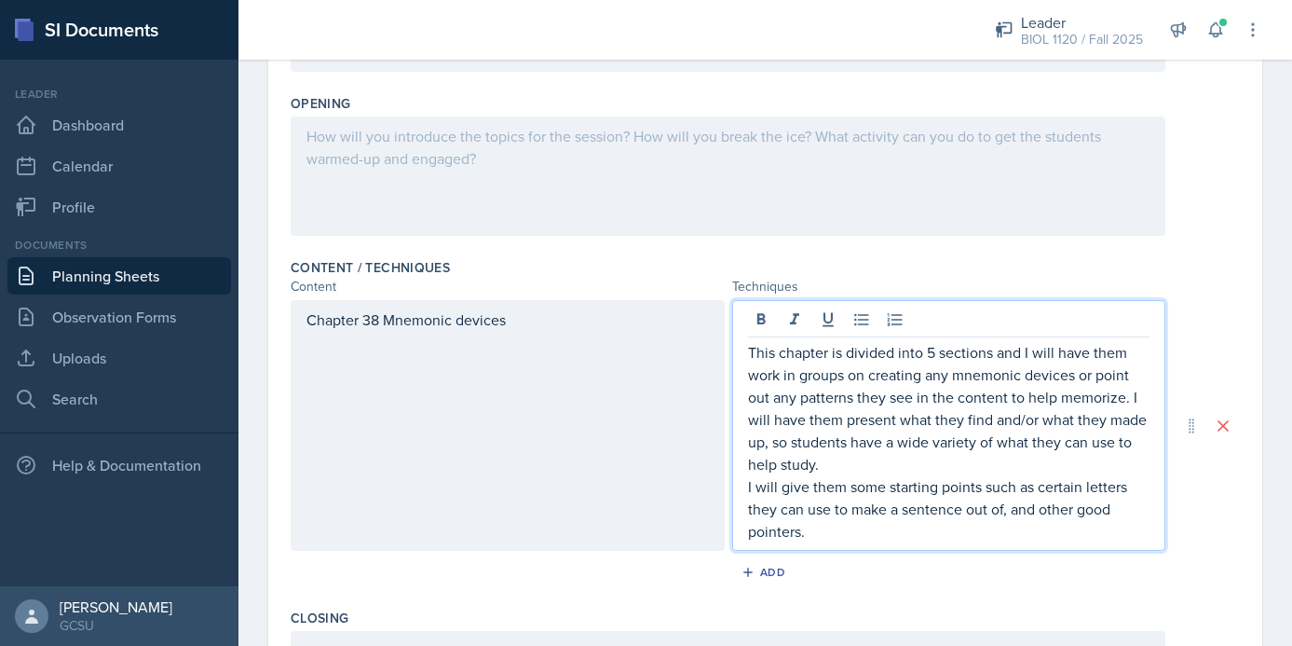
click at [544, 327] on div "Chapter 38 Mnemonic devices" at bounding box center [508, 425] width 434 height 251
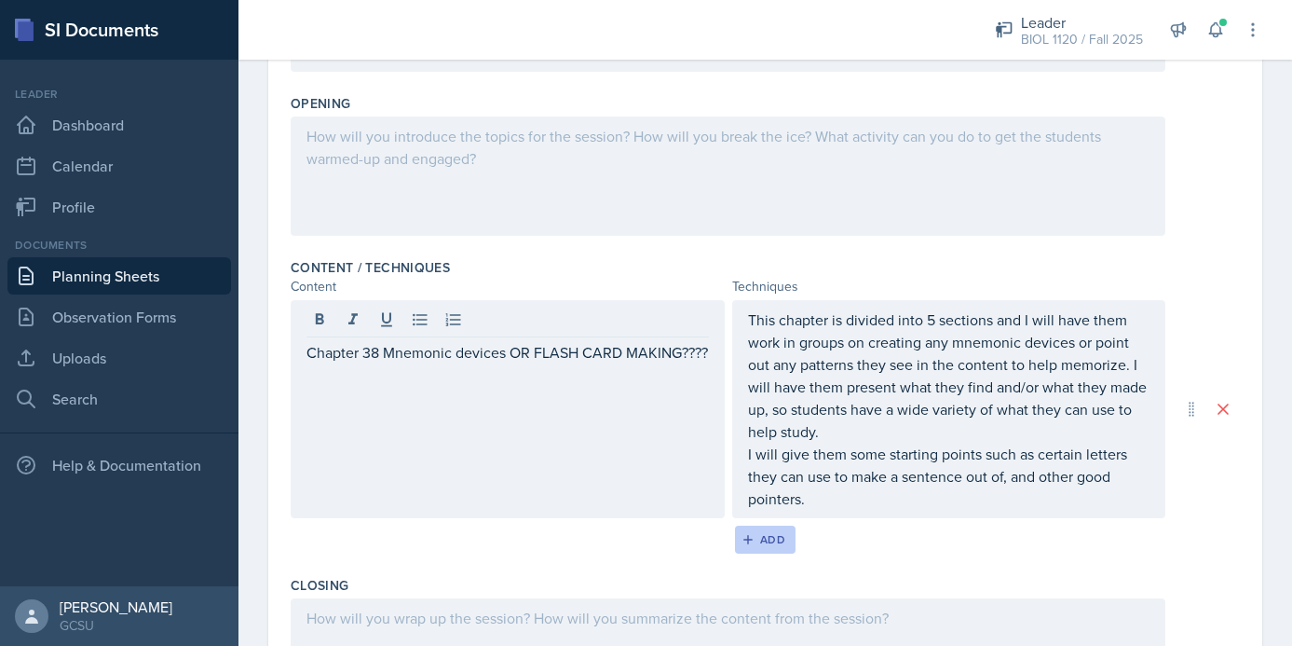
click at [772, 529] on button "Add" at bounding box center [765, 539] width 61 height 28
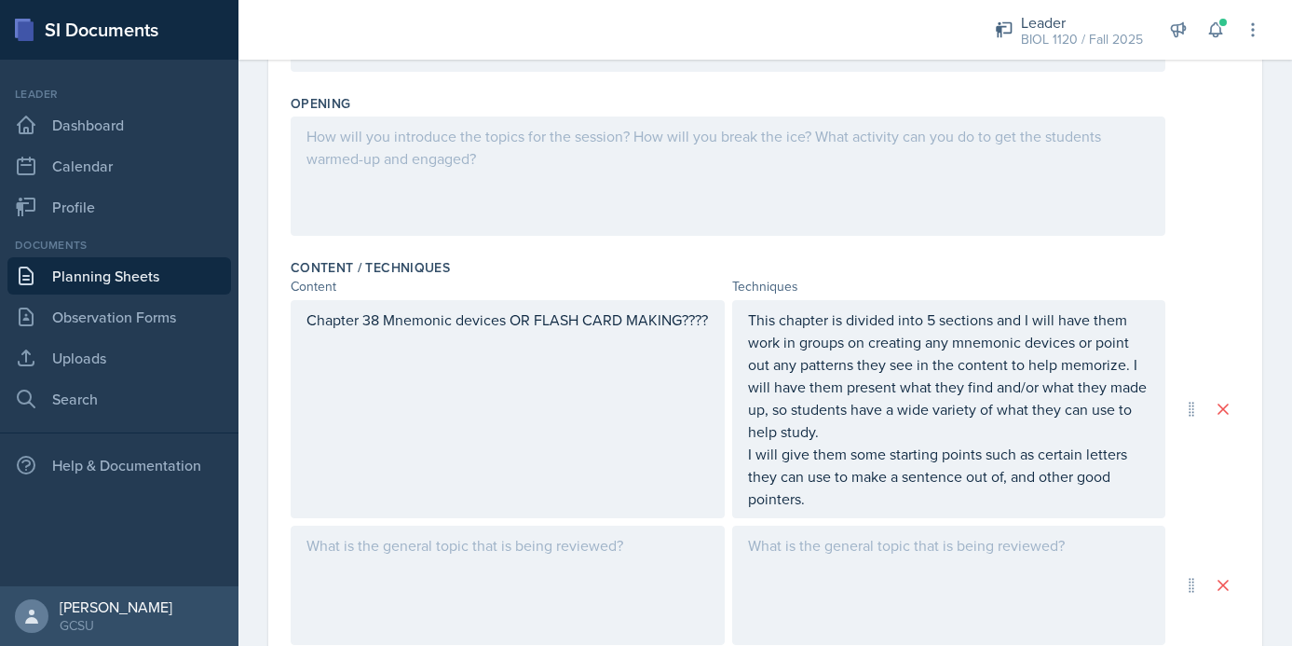
click at [580, 179] on div at bounding box center [728, 175] width 875 height 119
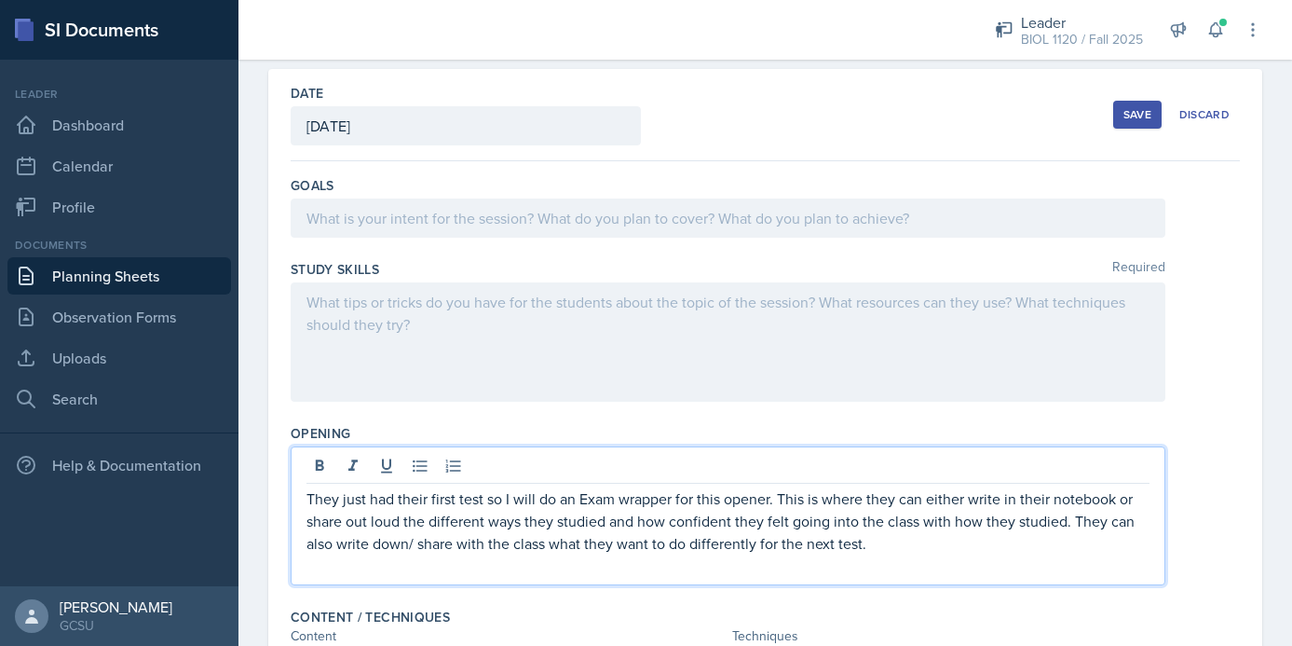
click at [567, 222] on p at bounding box center [728, 218] width 843 height 22
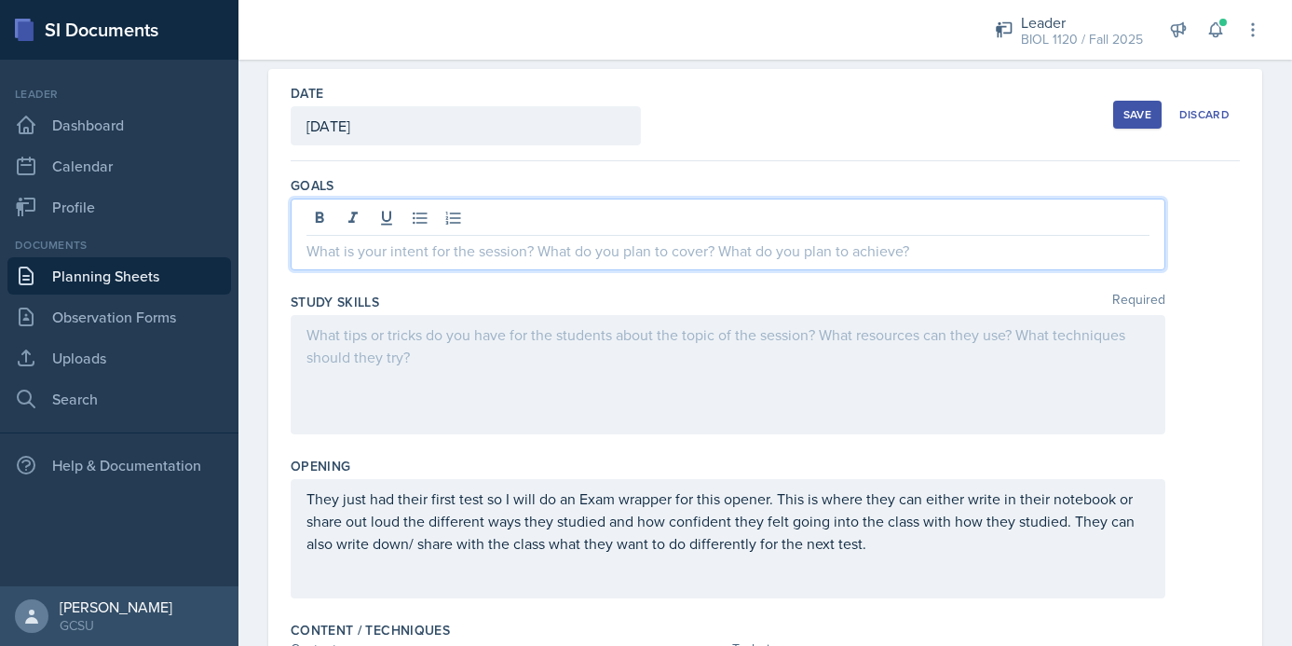
scroll to position [110, 0]
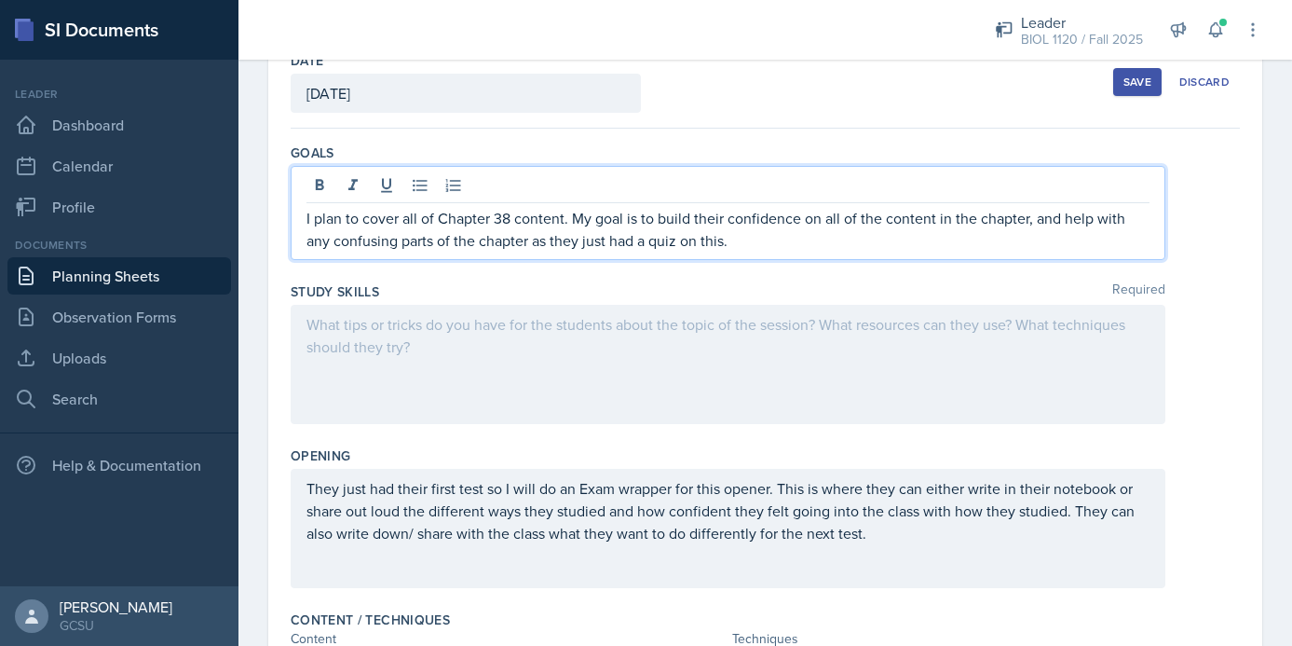
click at [700, 345] on div at bounding box center [728, 364] width 875 height 119
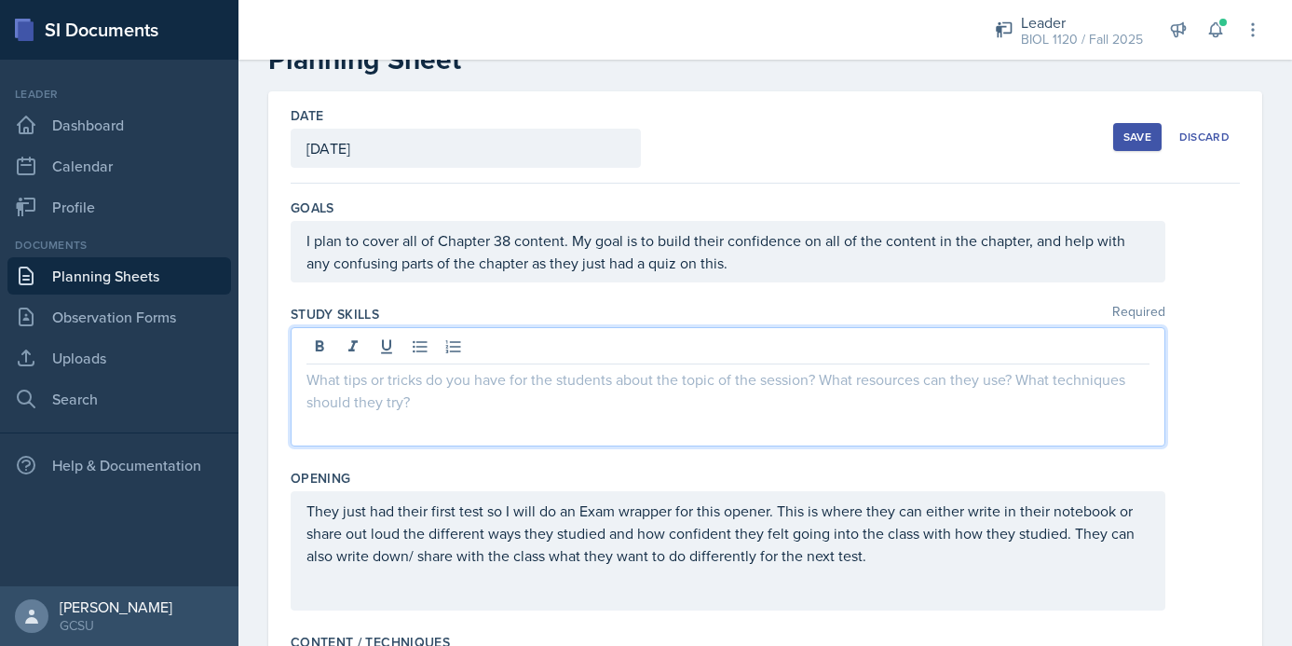
scroll to position [88, 0]
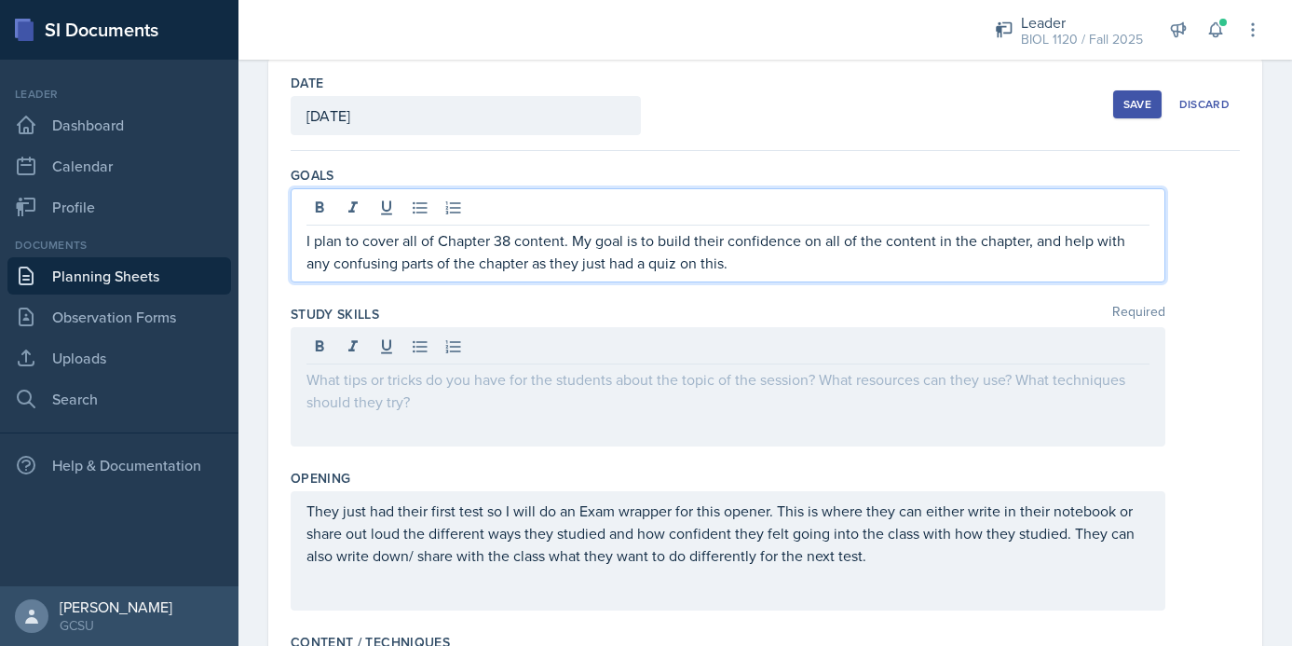
click at [1026, 244] on p "I plan to cover all of Chapter 38 content. My goal is to build their confidence…" at bounding box center [728, 251] width 843 height 45
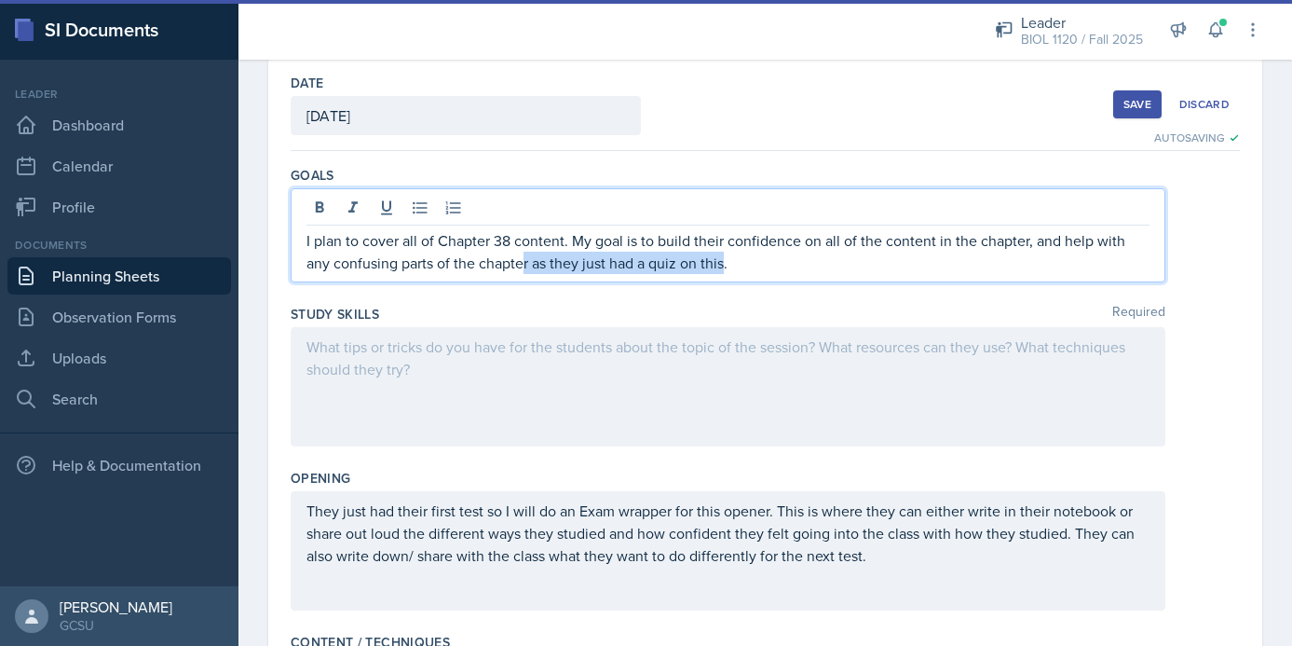
drag, startPoint x: 699, startPoint y: 264, endPoint x: 498, endPoint y: 262, distance: 201.2
click at [498, 262] on p "I plan to cover all of Chapter 38 content. My goal is to build their confidence…" at bounding box center [728, 251] width 843 height 45
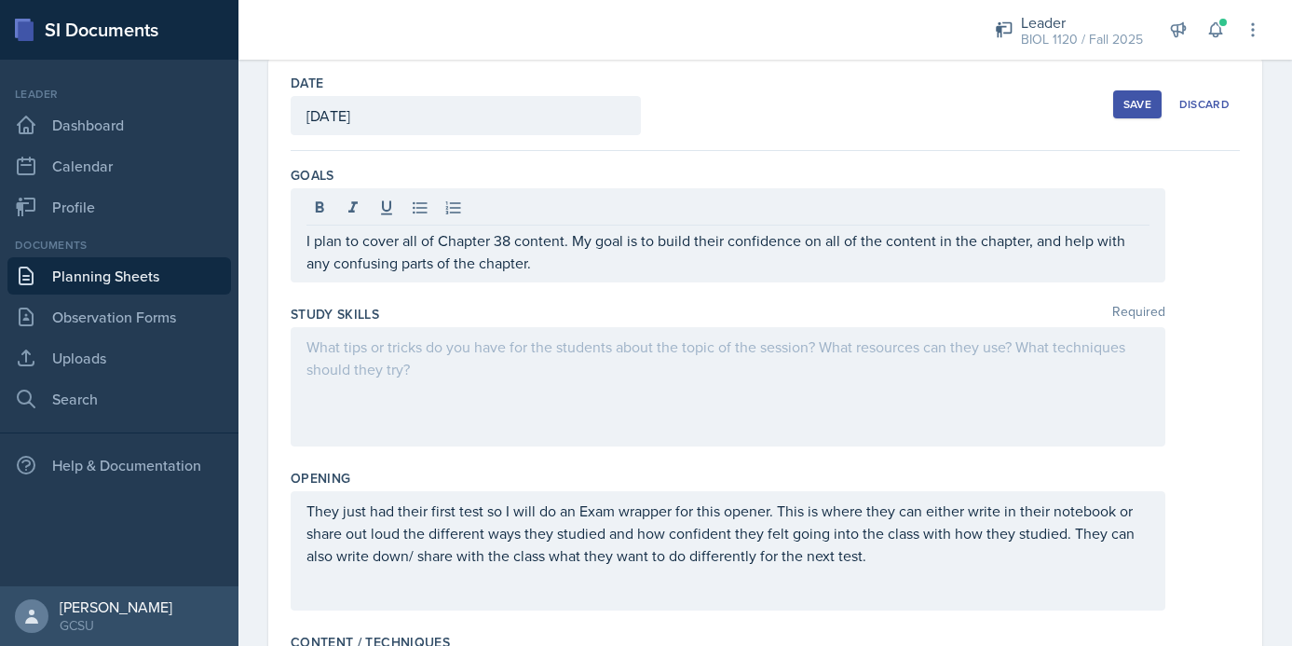
click at [532, 364] on div at bounding box center [728, 386] width 875 height 119
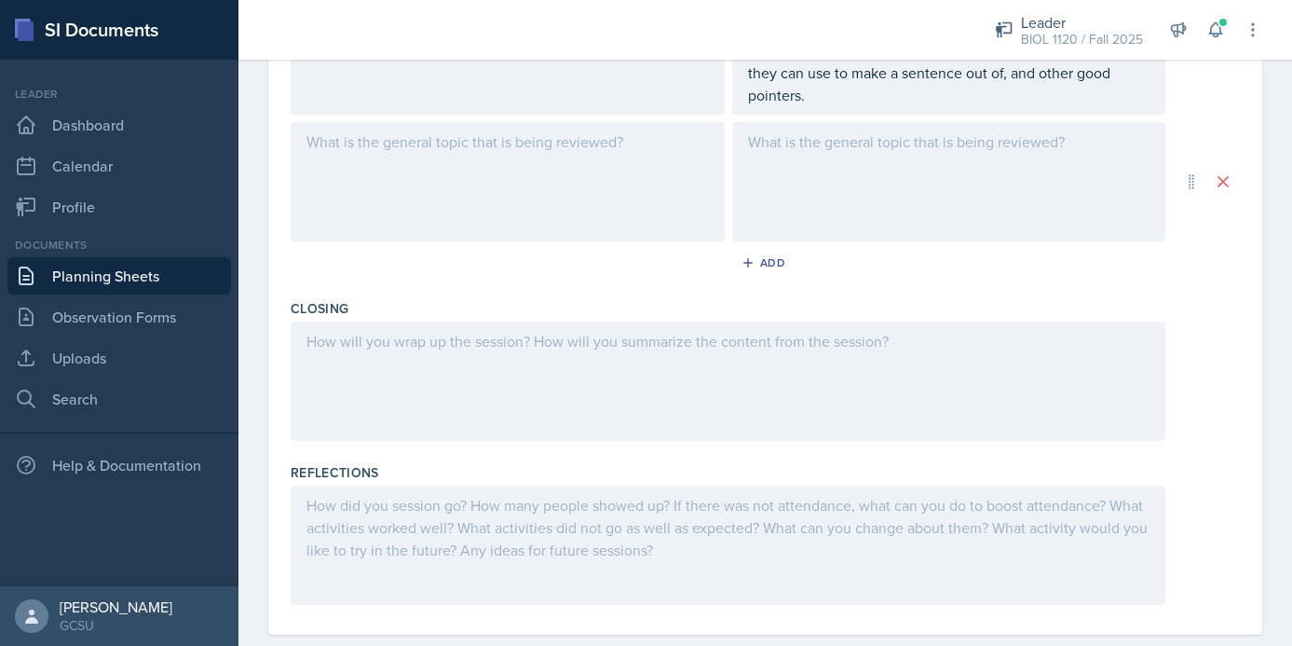
click at [718, 394] on div at bounding box center [728, 380] width 875 height 119
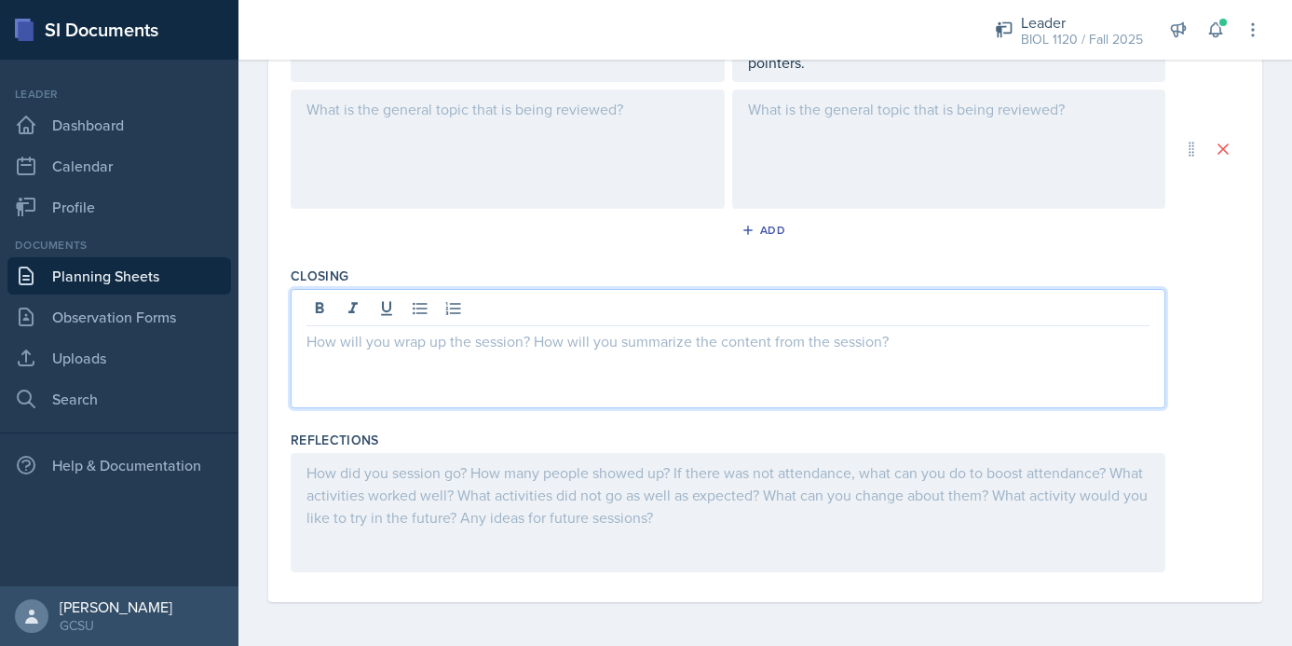
scroll to position [0, 0]
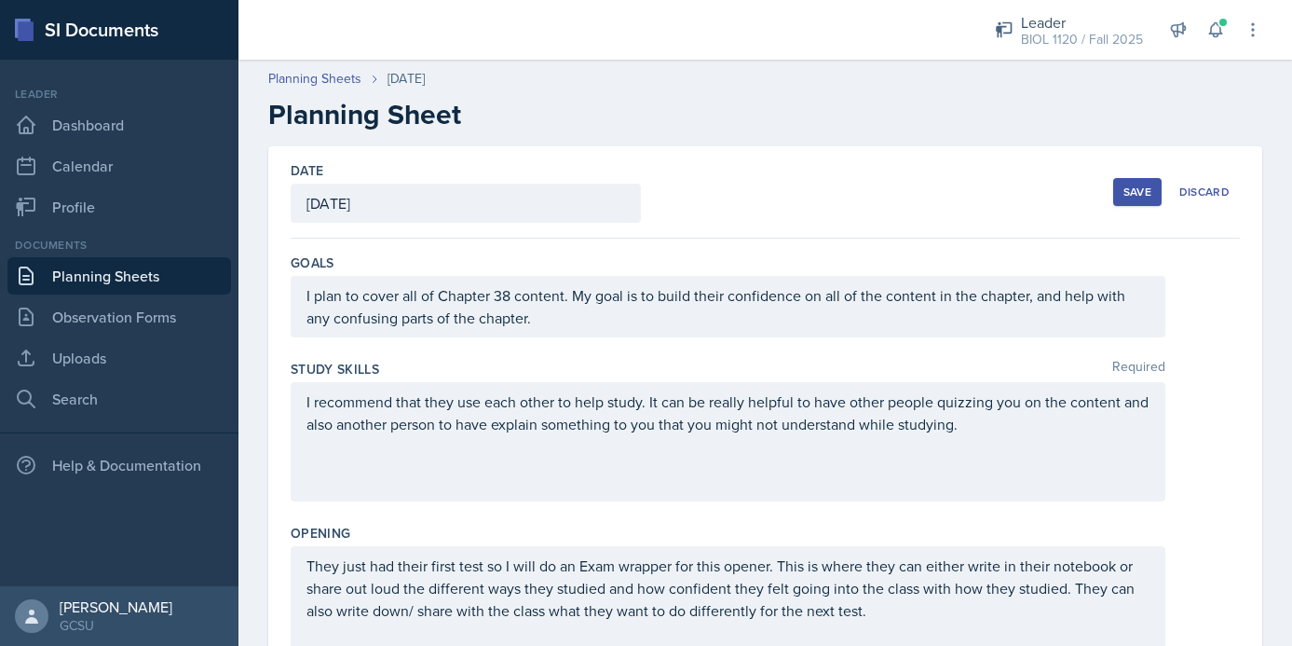
click at [1131, 195] on div "Save" at bounding box center [1138, 191] width 28 height 15
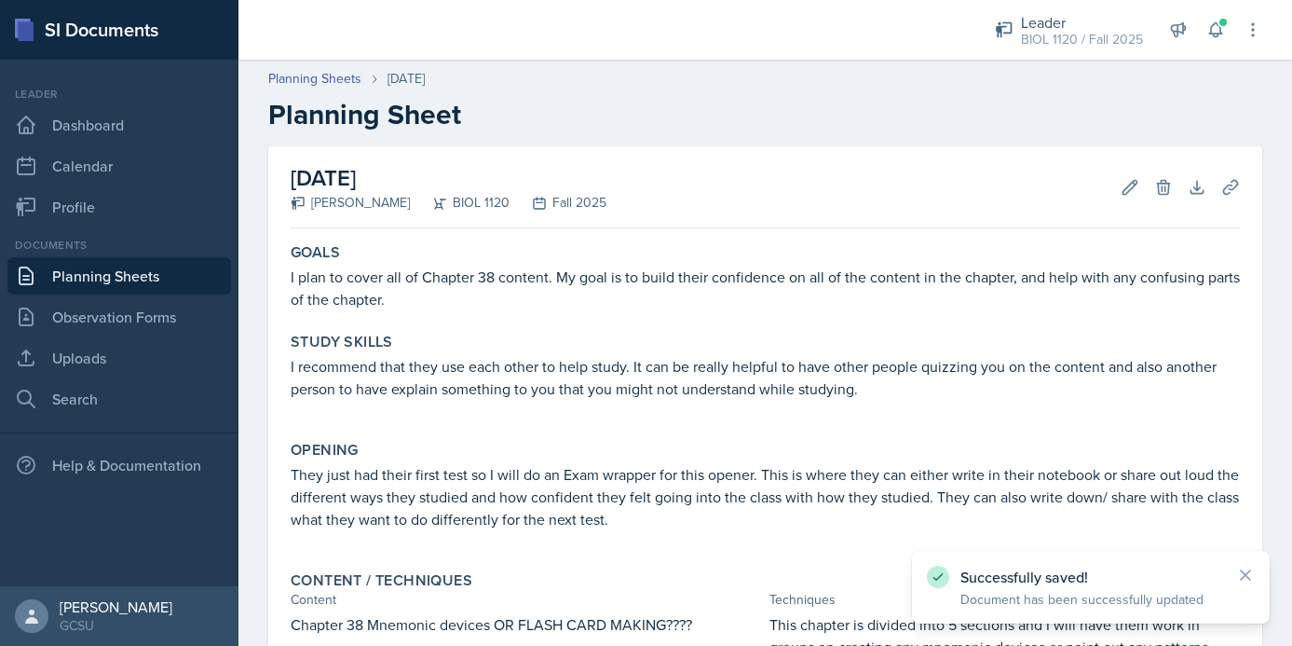
click at [134, 270] on link "Planning Sheets" at bounding box center [119, 275] width 224 height 37
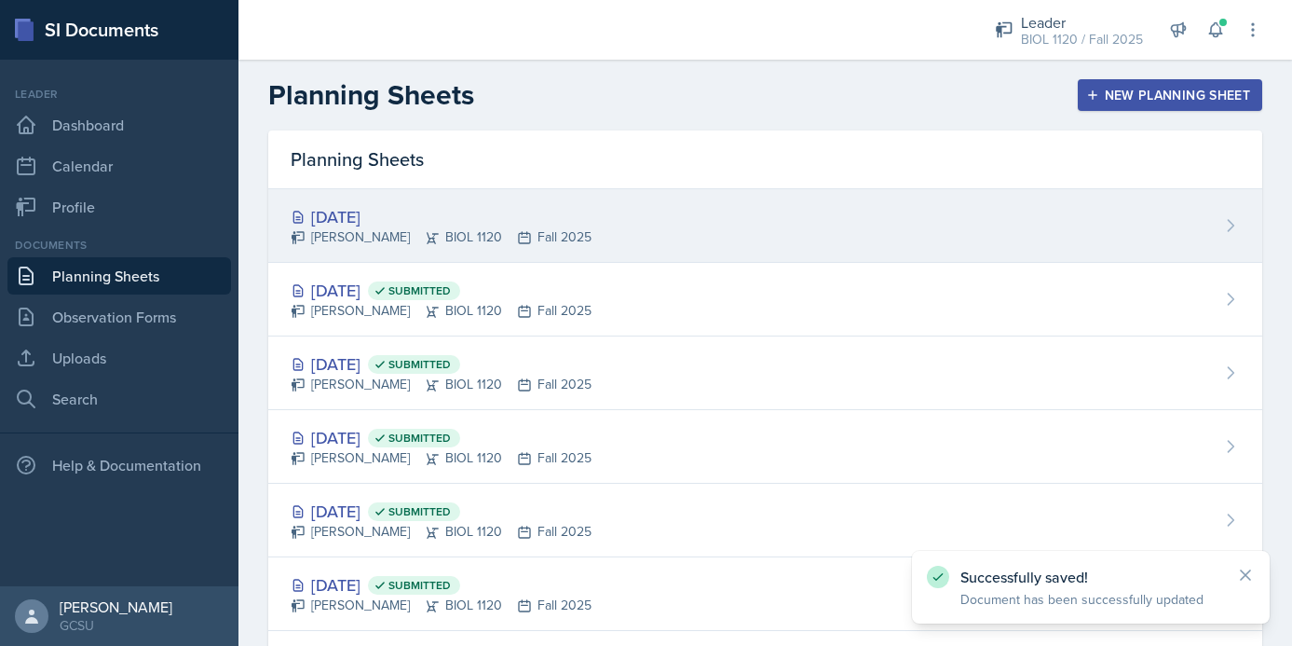
click at [670, 235] on div "[DATE] [PERSON_NAME] BIOL 1120 Fall 2025" at bounding box center [765, 226] width 994 height 74
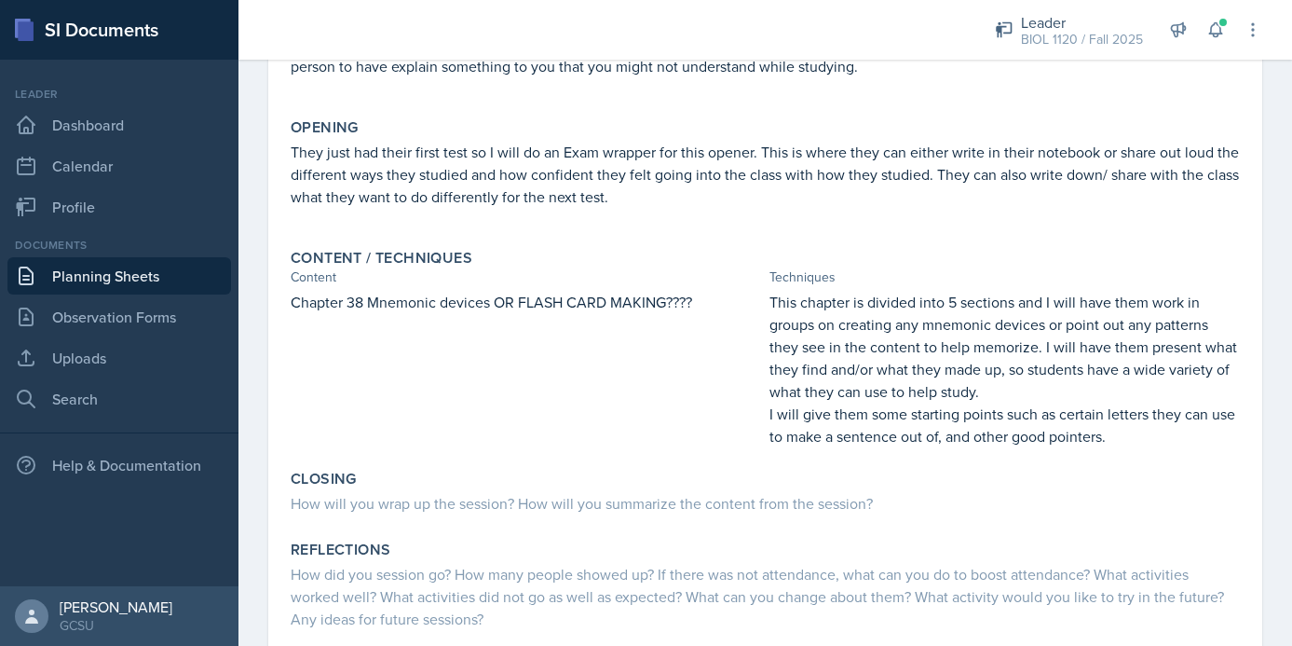
scroll to position [439, 0]
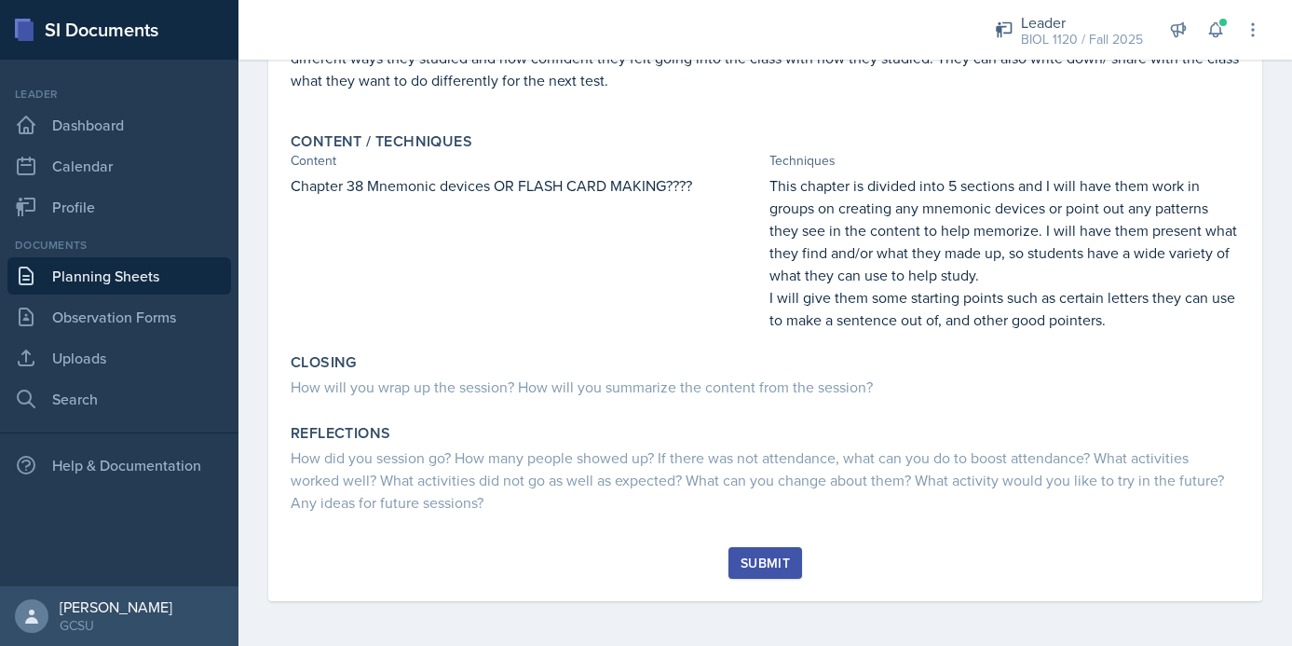
click at [116, 270] on link "Planning Sheets" at bounding box center [119, 275] width 224 height 37
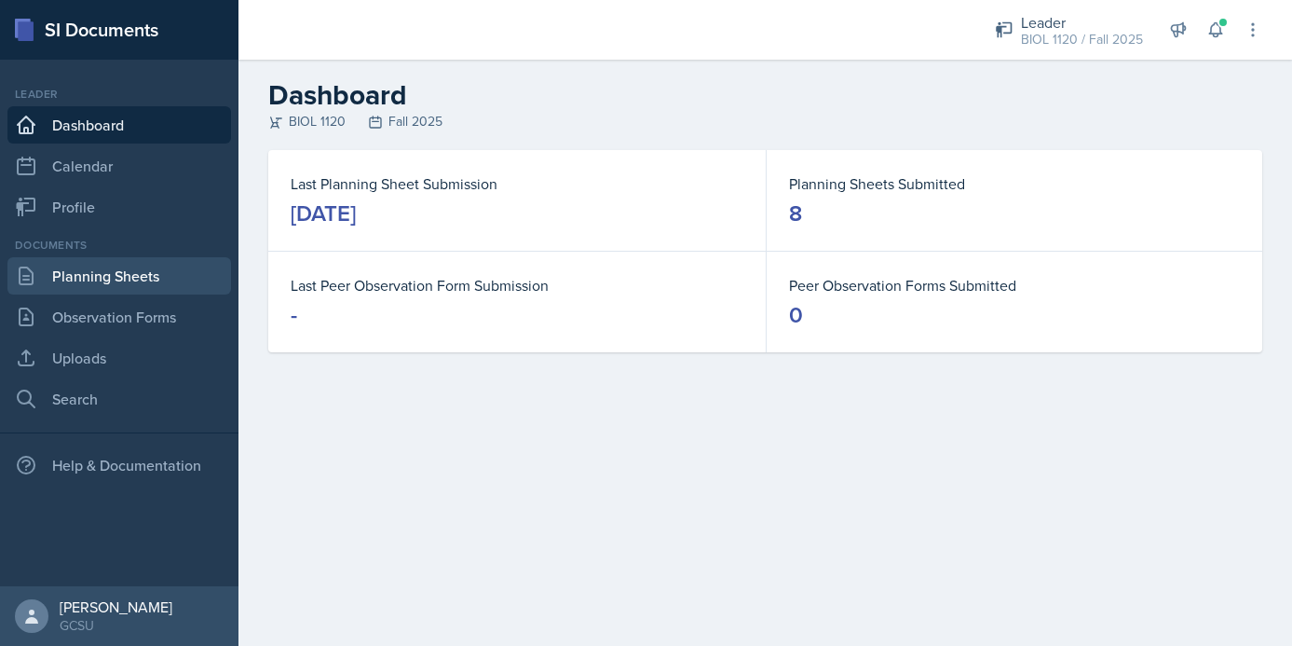
click at [105, 279] on link "Planning Sheets" at bounding box center [119, 275] width 224 height 37
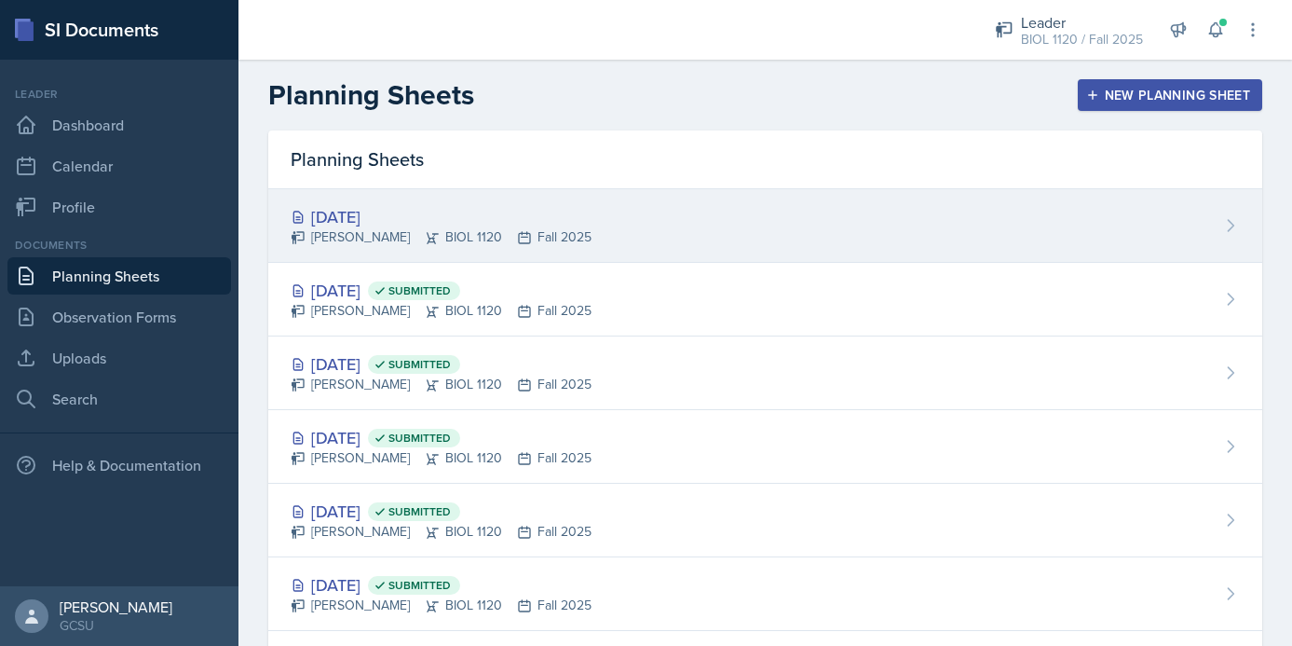
click at [584, 225] on div "[DATE] [PERSON_NAME] BIOL 1120 Fall 2025" at bounding box center [765, 226] width 994 height 74
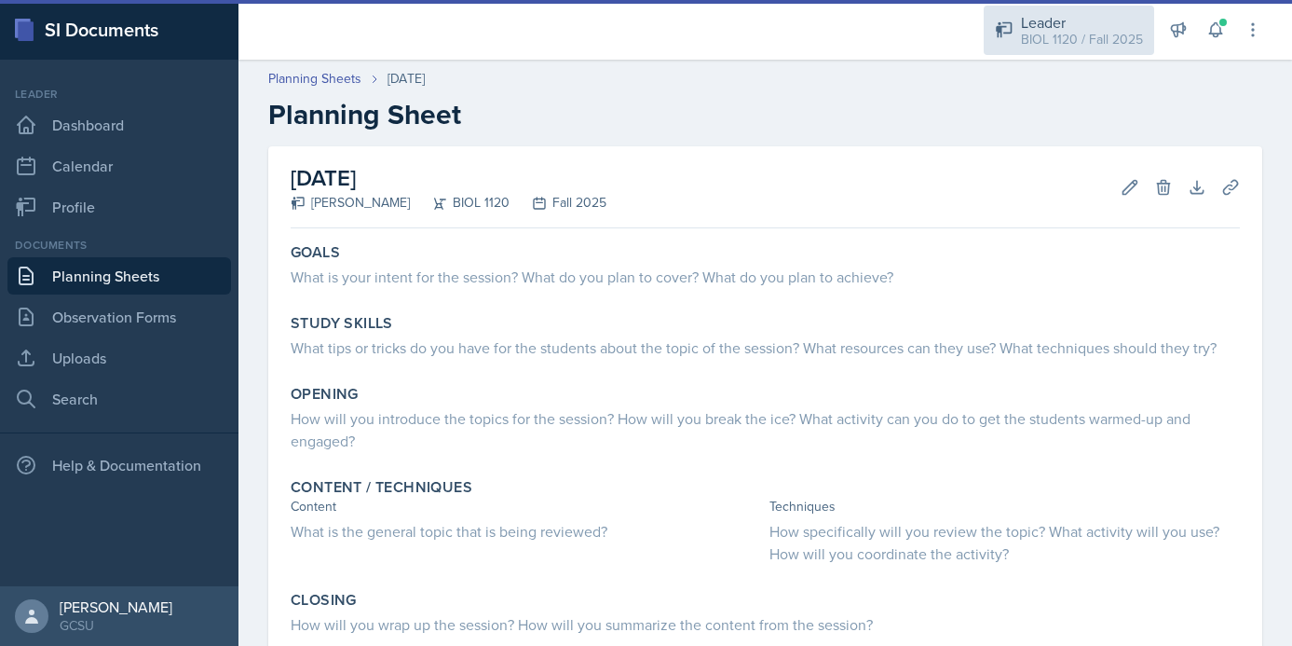
click at [1032, 47] on div "BIOL 1120 / Fall 2025" at bounding box center [1082, 40] width 122 height 20
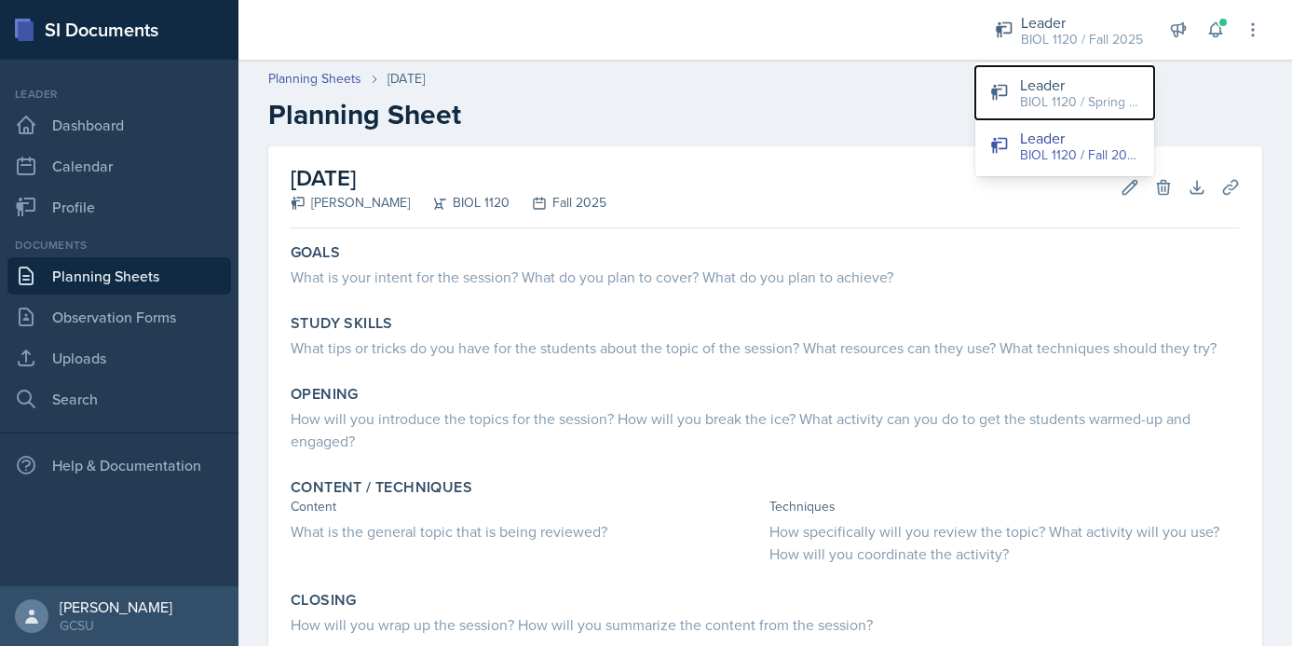
click at [1038, 80] on div "Leader" at bounding box center [1079, 85] width 119 height 22
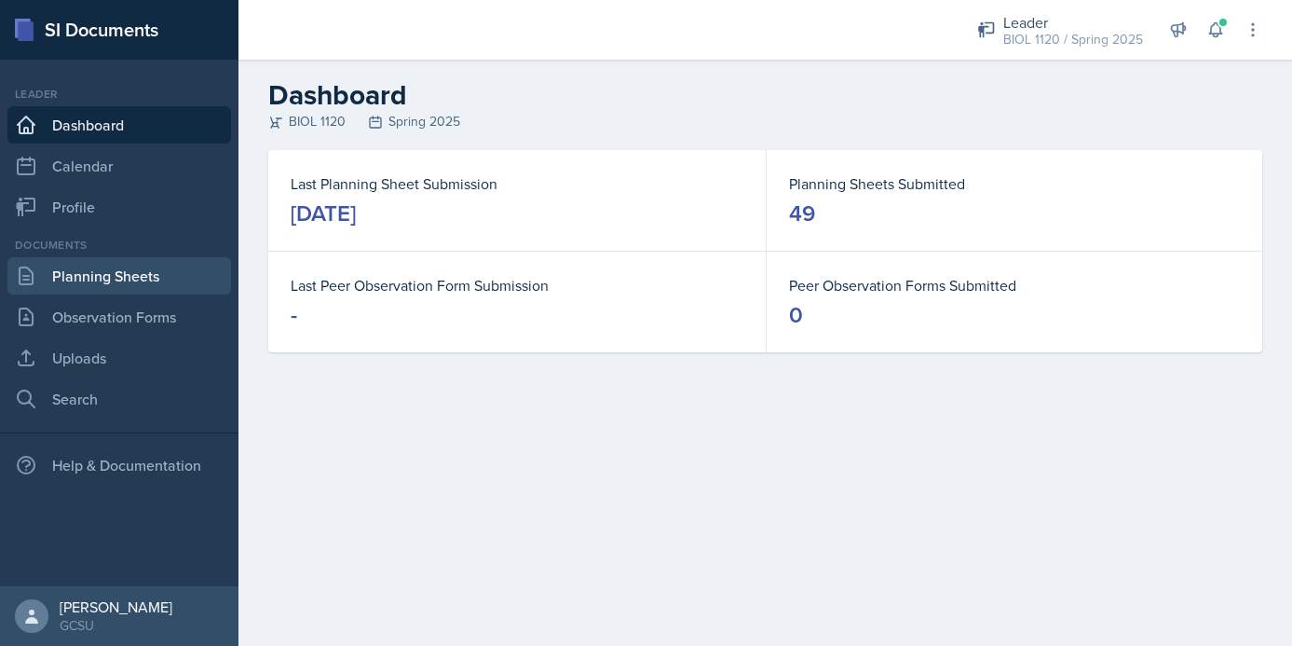
click at [141, 278] on link "Planning Sheets" at bounding box center [119, 275] width 224 height 37
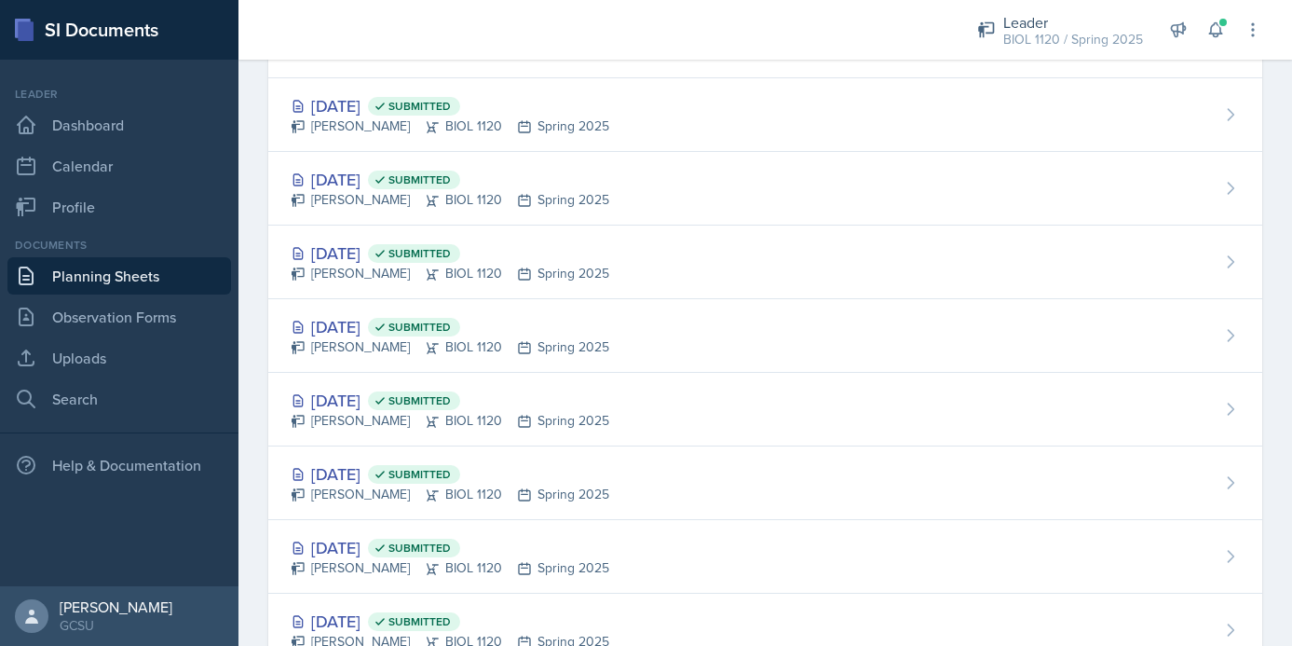
scroll to position [2910, 0]
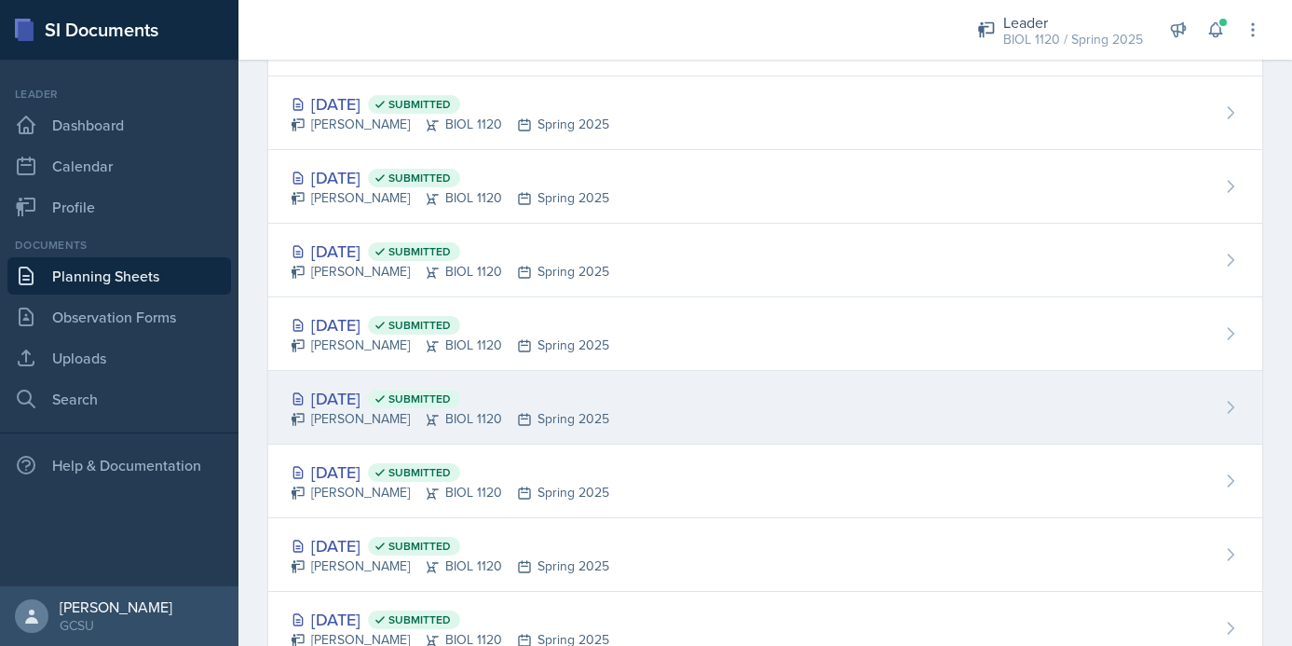
click at [731, 417] on div "Sep 17th, 2024 Submitted Emma Emmil BIOL 1120 Spring 2025" at bounding box center [765, 408] width 994 height 74
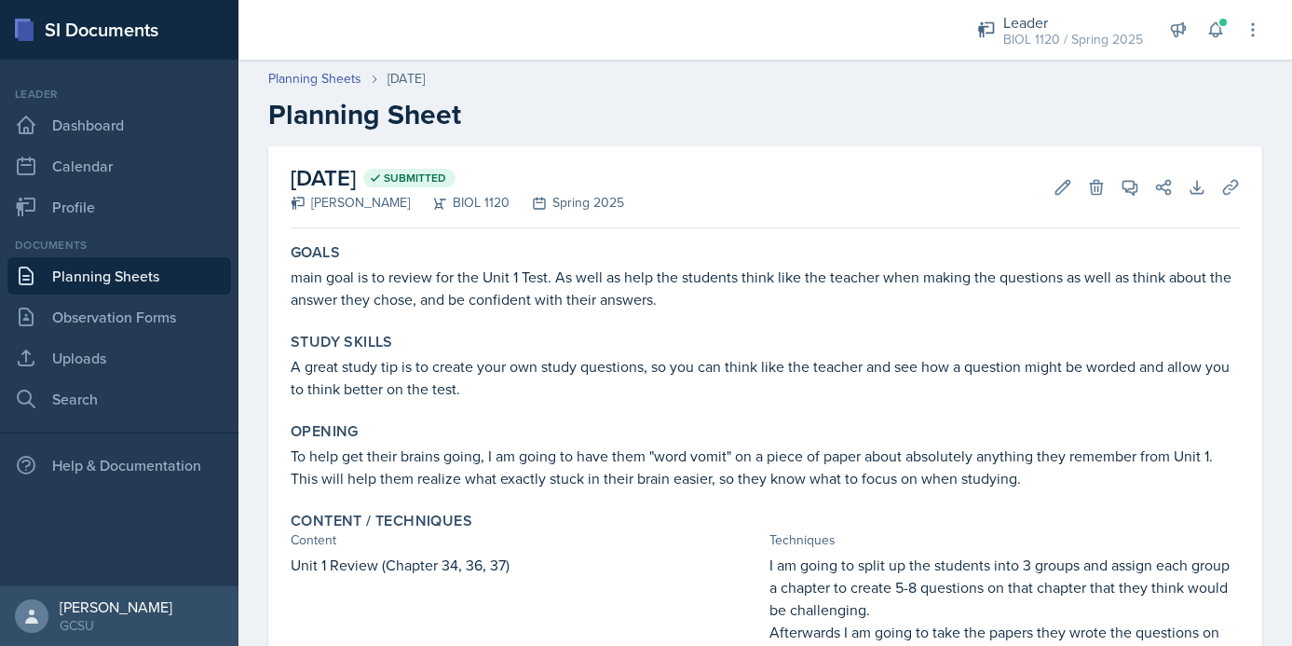
click at [160, 277] on link "Planning Sheets" at bounding box center [119, 275] width 224 height 37
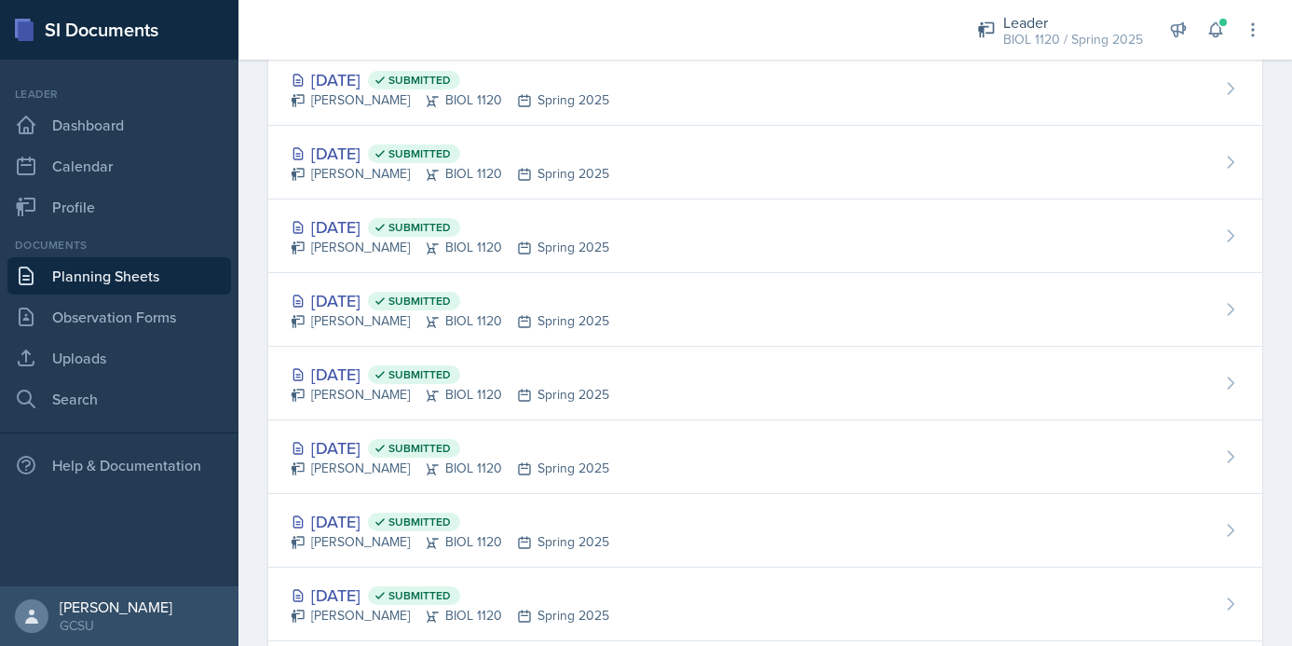
scroll to position [2931, 0]
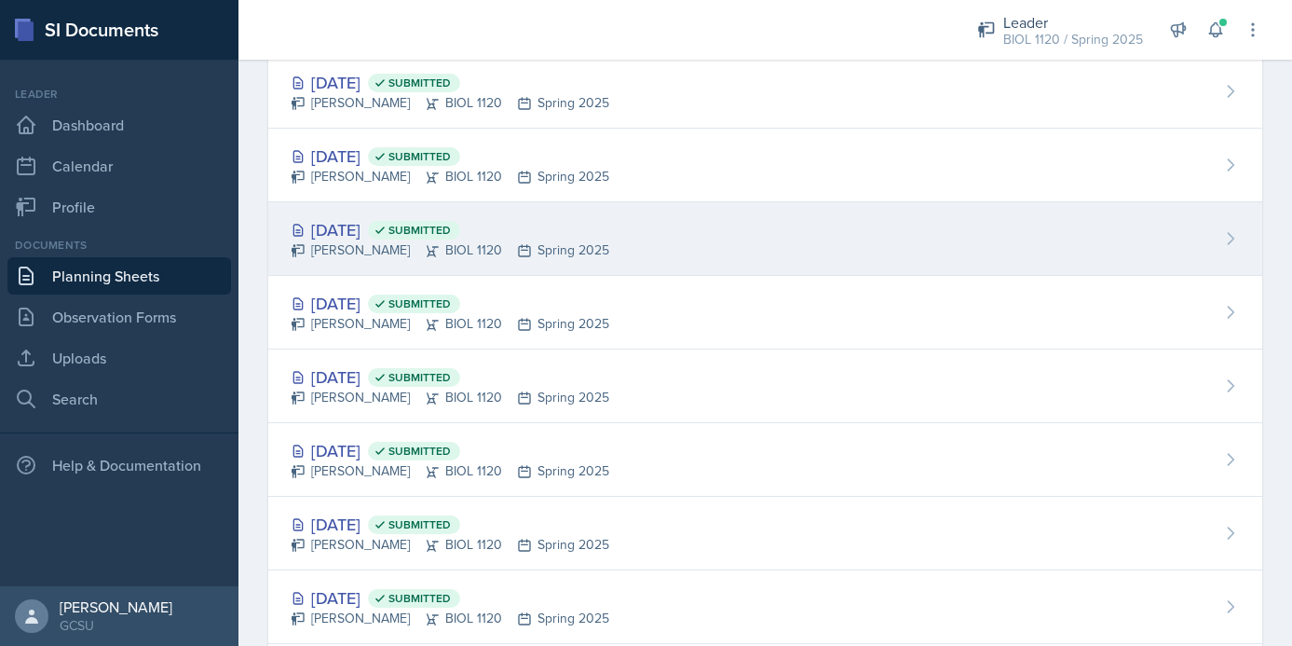
click at [735, 252] on div "Sep 24th, 2024 Submitted Emma Emmil BIOL 1120 Spring 2025" at bounding box center [765, 239] width 994 height 74
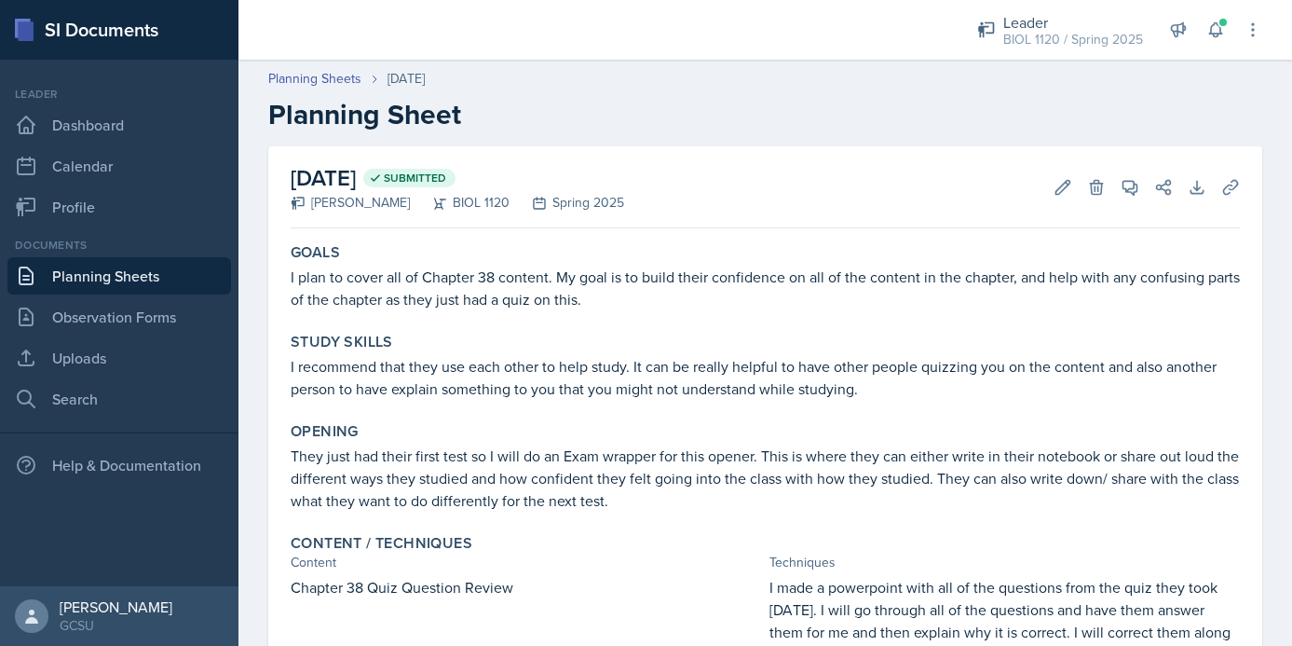
scroll to position [538, 0]
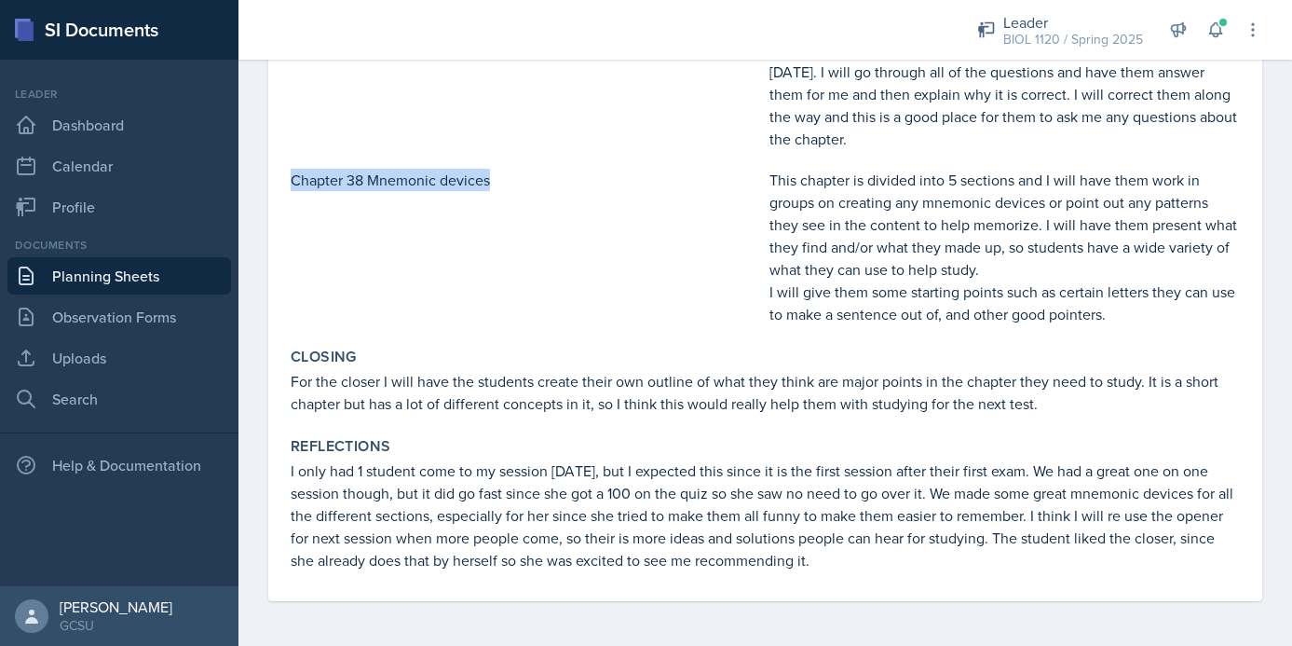
drag, startPoint x: 294, startPoint y: 182, endPoint x: 505, endPoint y: 189, distance: 210.7
click at [505, 189] on p "Chapter 38 Mnemonic devices" at bounding box center [526, 180] width 471 height 22
copy p "Chapter 38 Mnemonic devices"
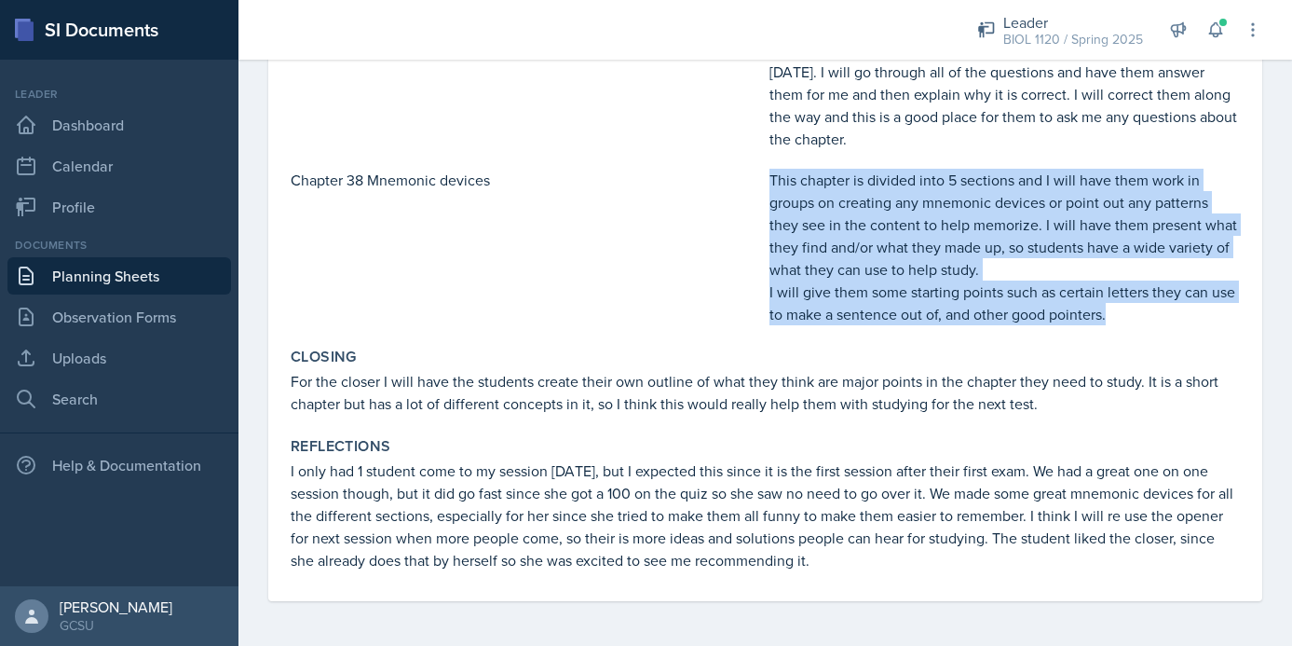
drag, startPoint x: 769, startPoint y: 178, endPoint x: 1126, endPoint y: 316, distance: 383.4
click at [1126, 316] on div "This chapter is divided into 5 sections and I will have them work in groups on …" at bounding box center [1005, 247] width 471 height 157
copy div "This chapter is divided into 5 sections and I will have them work in groups on …"
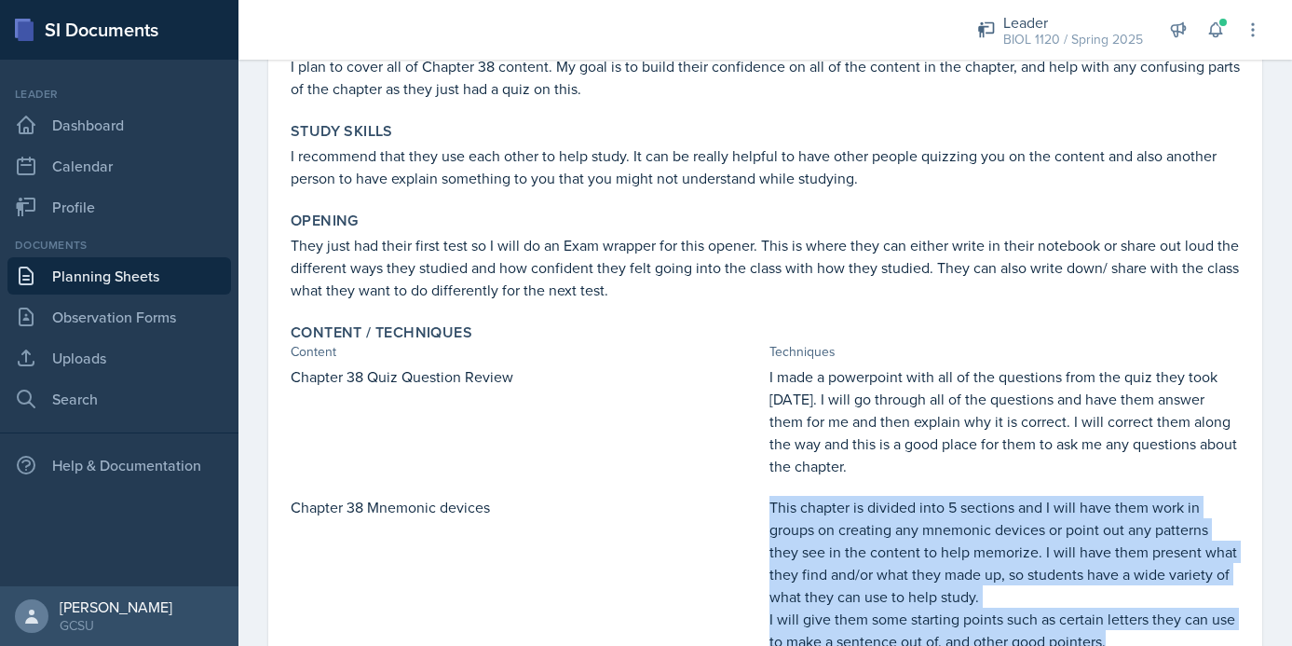
scroll to position [95, 0]
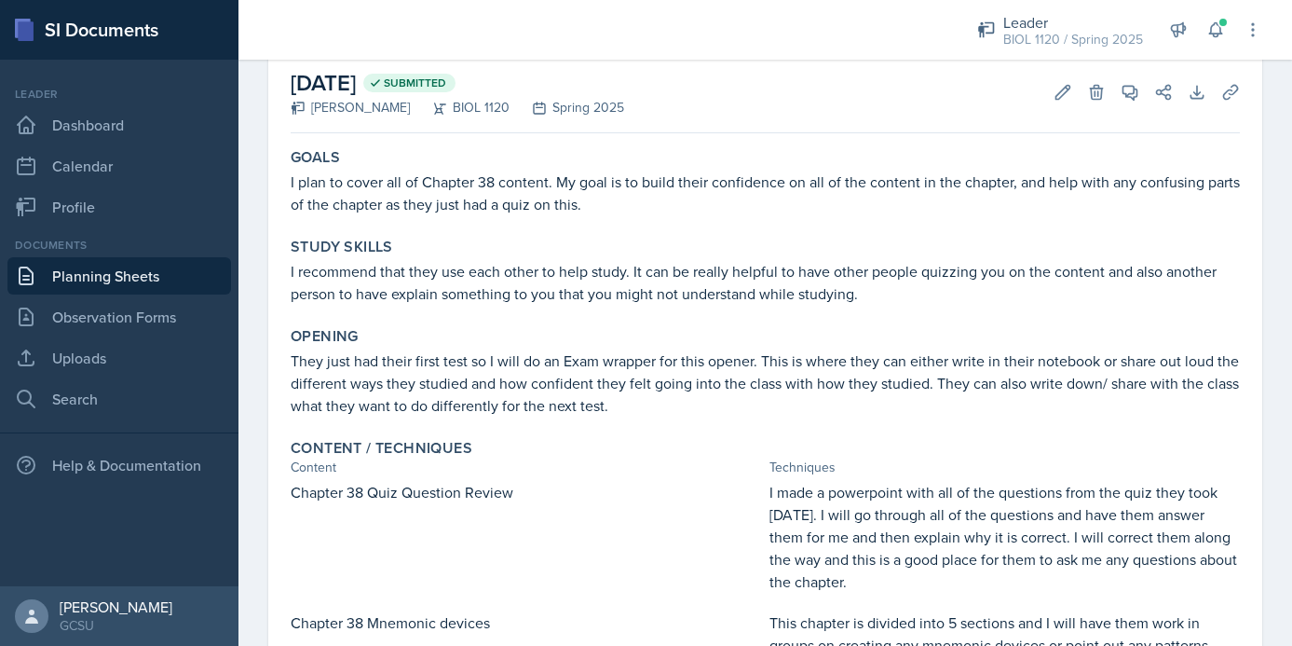
click at [618, 400] on p "They just had their first test so I will do an Exam wrapper for this opener. Th…" at bounding box center [765, 382] width 949 height 67
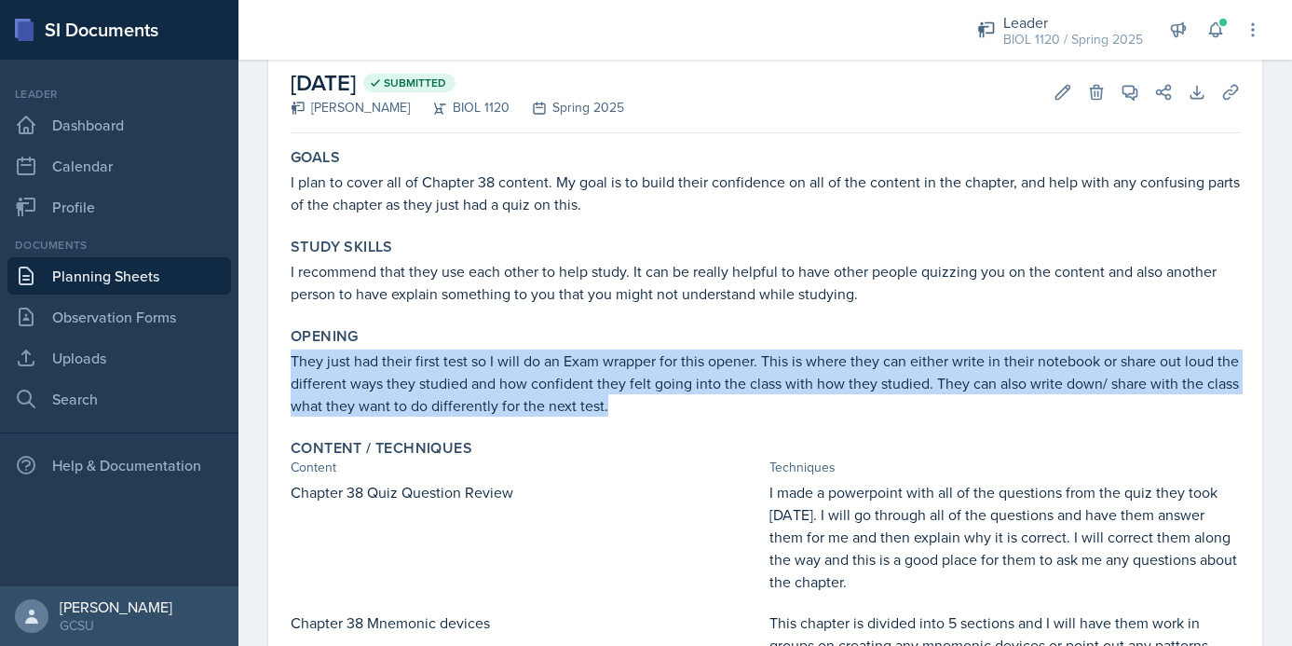
drag, startPoint x: 292, startPoint y: 361, endPoint x: 659, endPoint y: 409, distance: 370.1
click at [659, 409] on p "They just had their first test so I will do an Exam wrapper for this opener. Th…" at bounding box center [765, 382] width 949 height 67
copy p "They just had their first test so I will do an Exam wrapper for this opener. Th…"
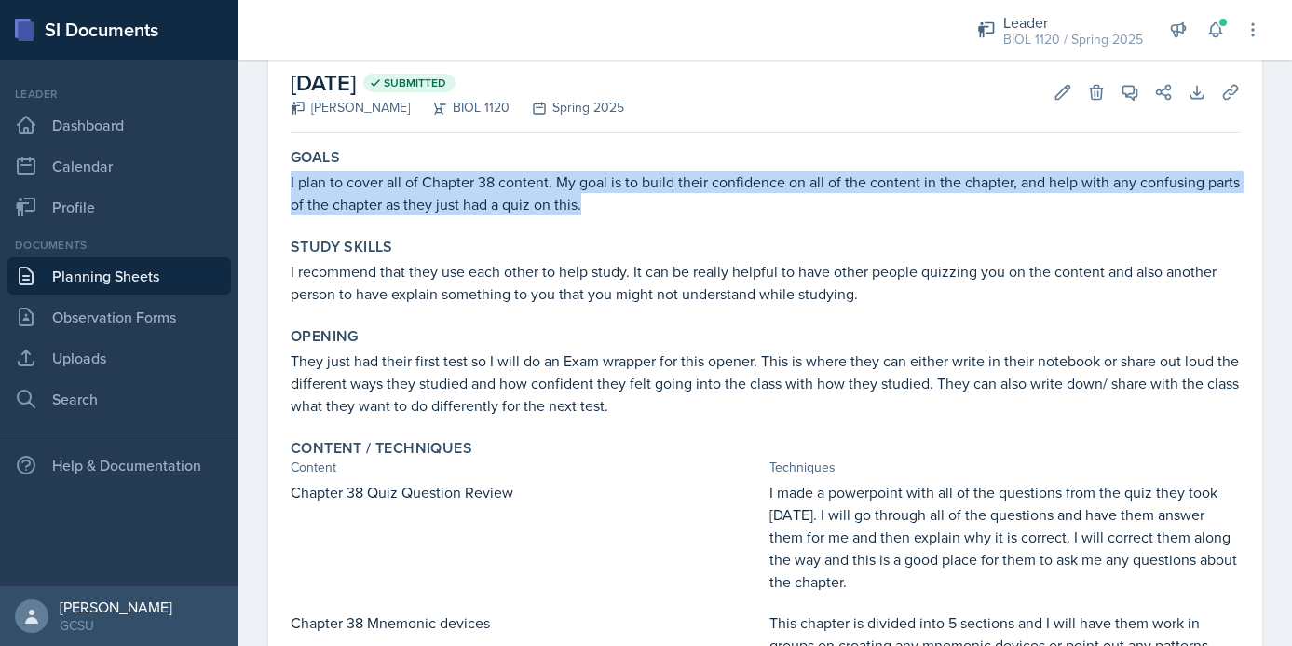
drag, startPoint x: 291, startPoint y: 179, endPoint x: 603, endPoint y: 203, distance: 313.0
click at [603, 203] on p "I plan to cover all of Chapter 38 content. My goal is to build their confidence…" at bounding box center [765, 192] width 949 height 45
copy p "I plan to cover all of Chapter 38 content. My goal is to build their confidence…"
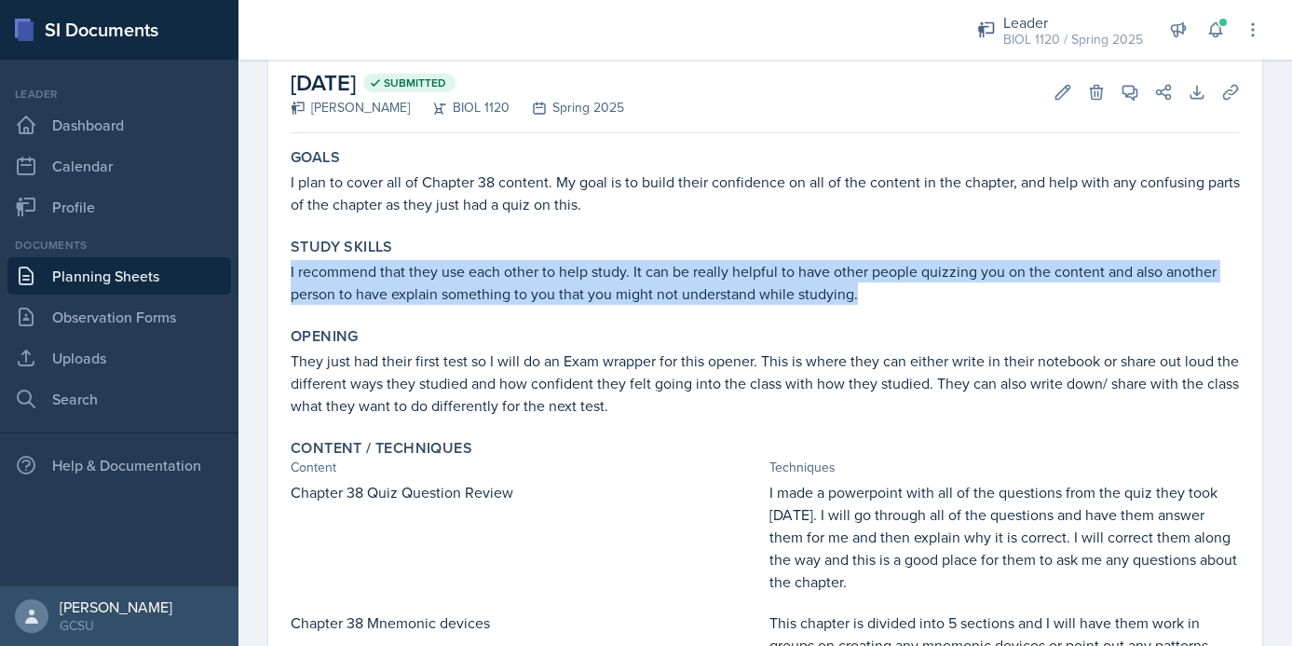
drag, startPoint x: 291, startPoint y: 272, endPoint x: 875, endPoint y: 290, distance: 584.4
click at [879, 288] on p "I recommend that they use each other to help study. It can be really helpful to…" at bounding box center [765, 282] width 949 height 45
copy p "I recommend that they use each other to help study. It can be really helpful to…"
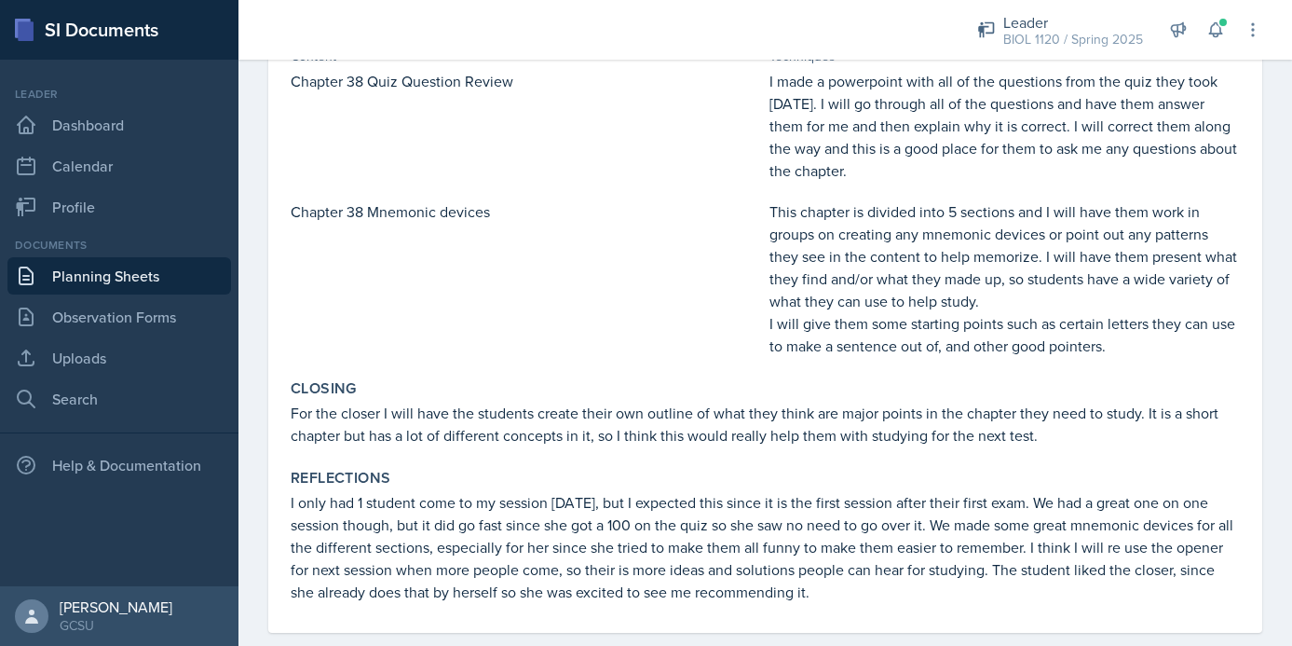
scroll to position [538, 0]
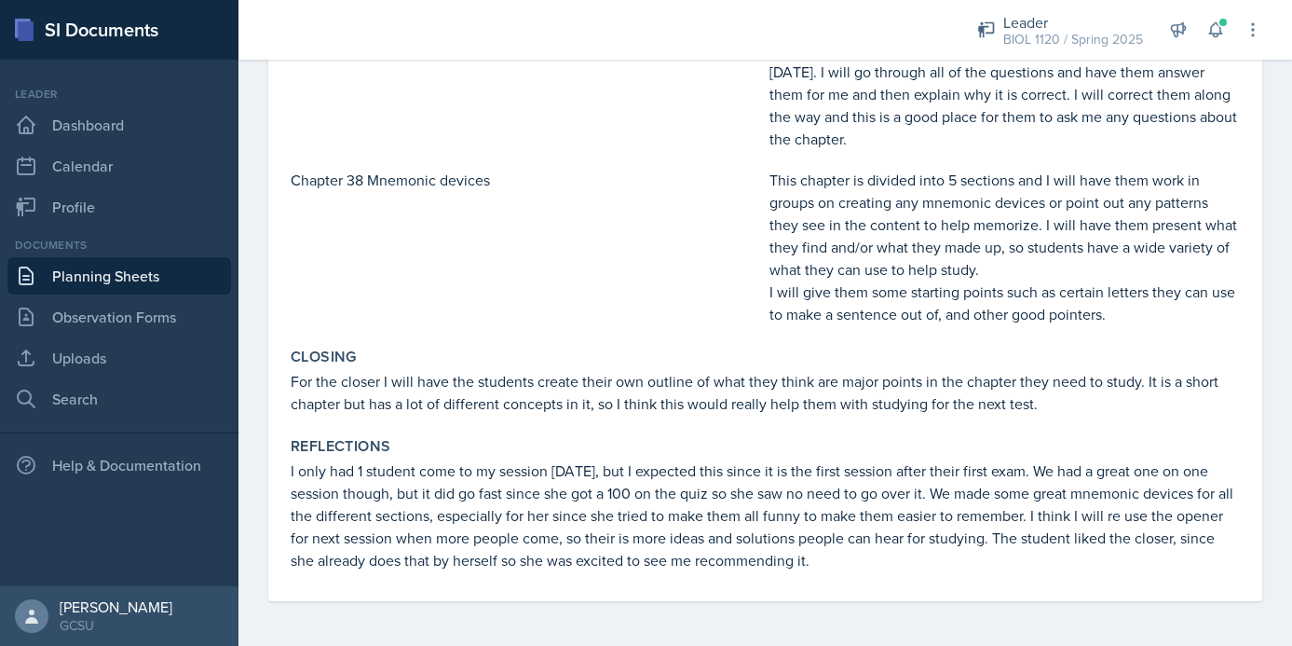
click at [534, 313] on div "Chapter 38 Mnemonic devices" at bounding box center [526, 247] width 471 height 157
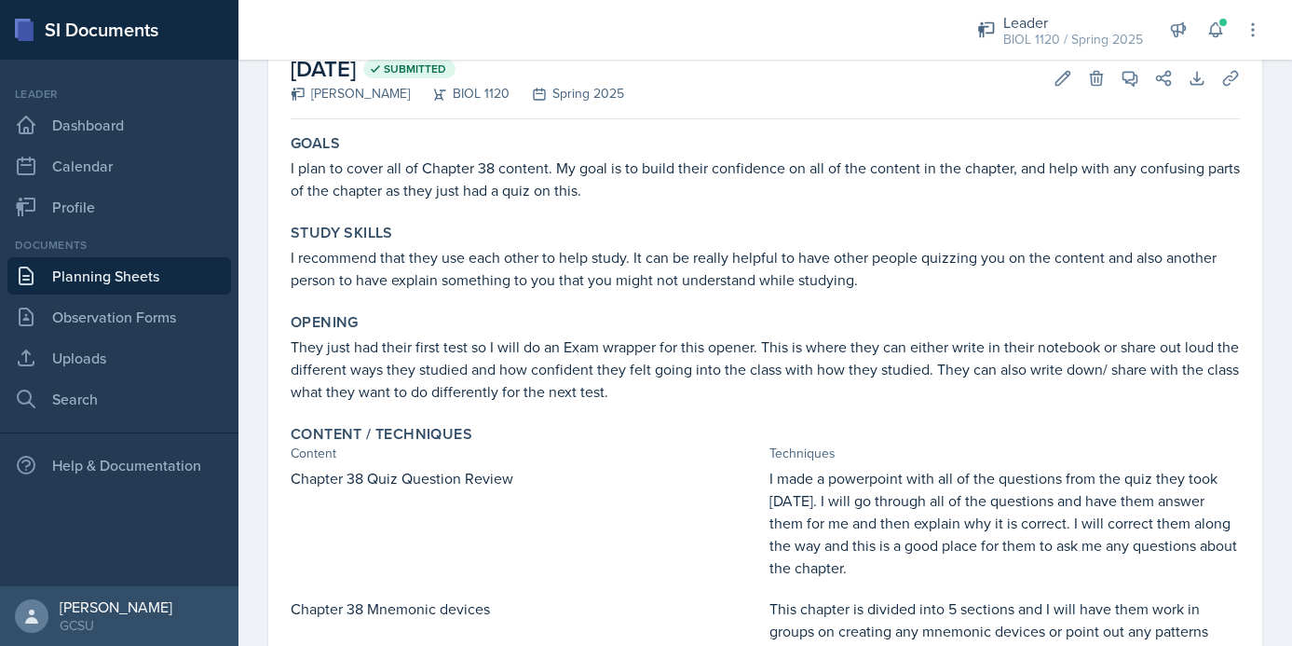
scroll to position [0, 0]
